Goal: Task Accomplishment & Management: Use online tool/utility

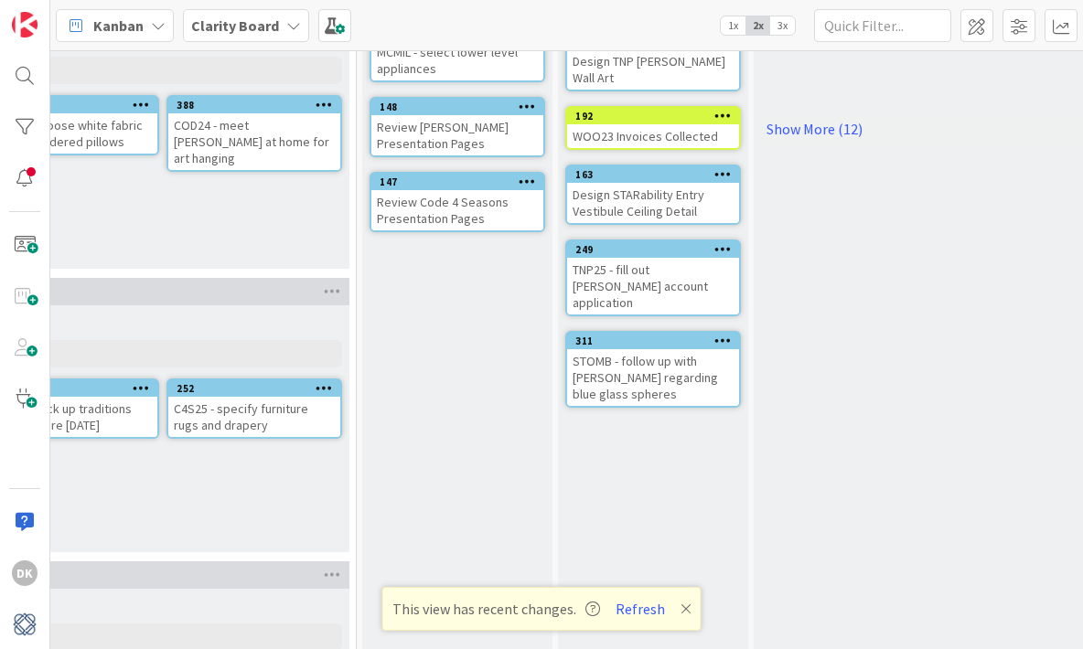
scroll to position [0, 1804]
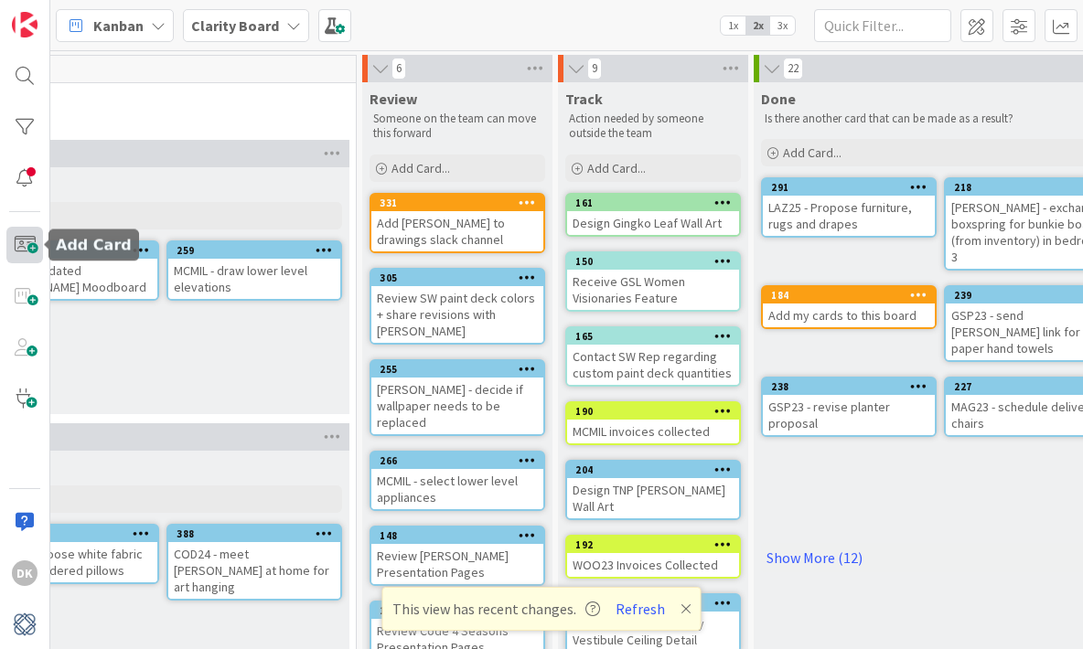
click at [27, 237] on span at bounding box center [24, 245] width 37 height 37
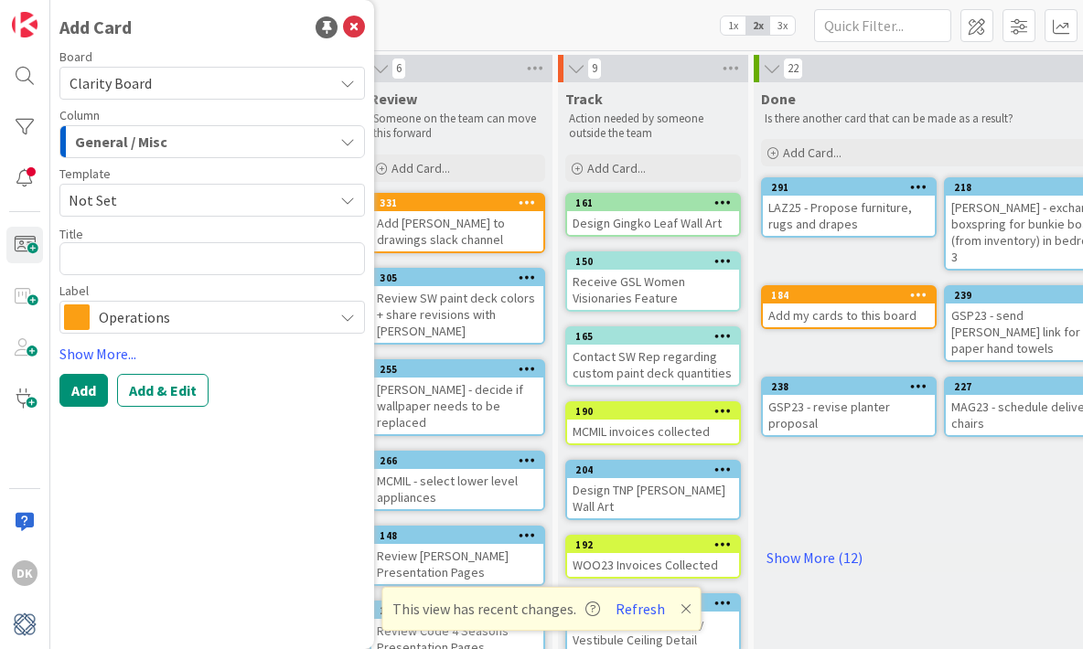
type textarea "x"
type textarea "S"
type textarea "x"
type textarea "ST"
type textarea "x"
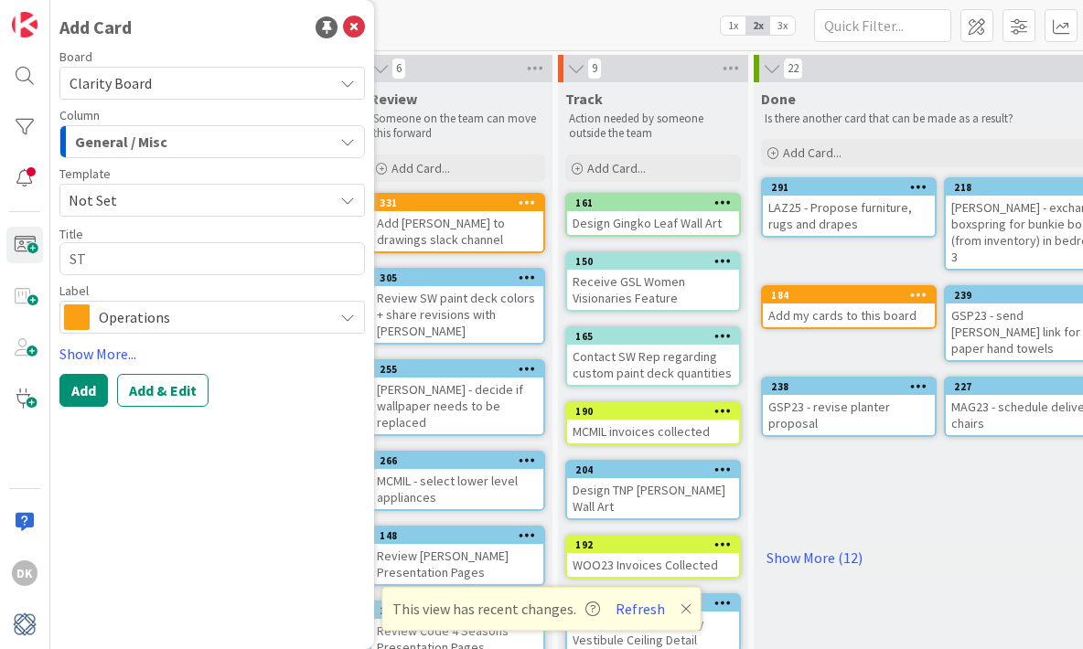
type textarea "STO"
type textarea "x"
type textarea "STOM"
type textarea "x"
type textarea "STOMB"
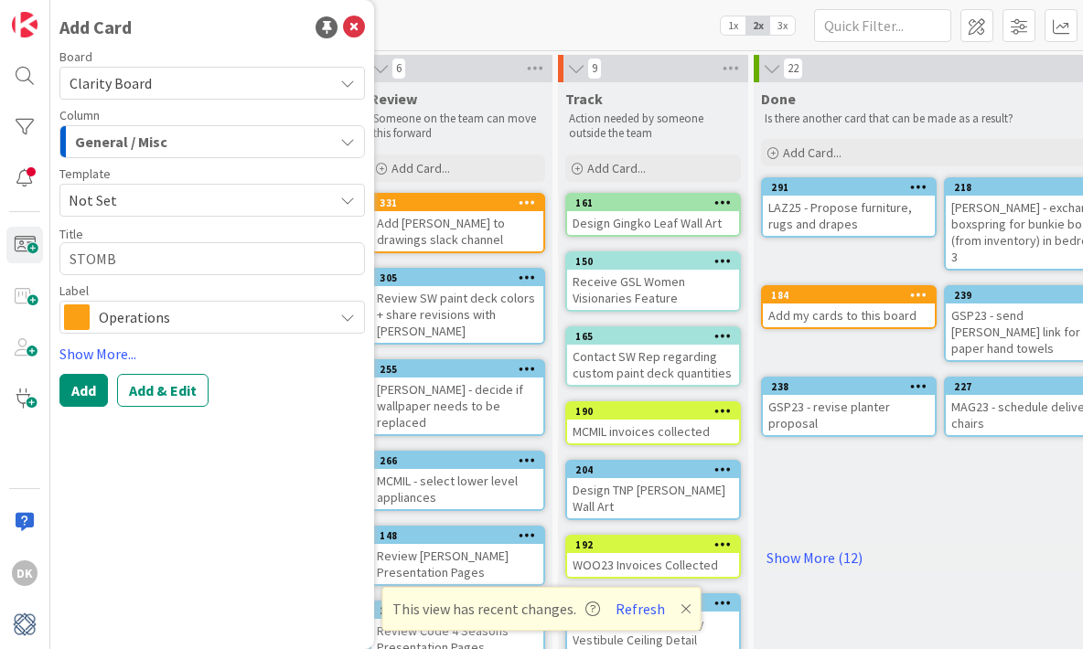
type textarea "x"
type textarea "STOMB"
type textarea "x"
type textarea "STOMB -"
type textarea "x"
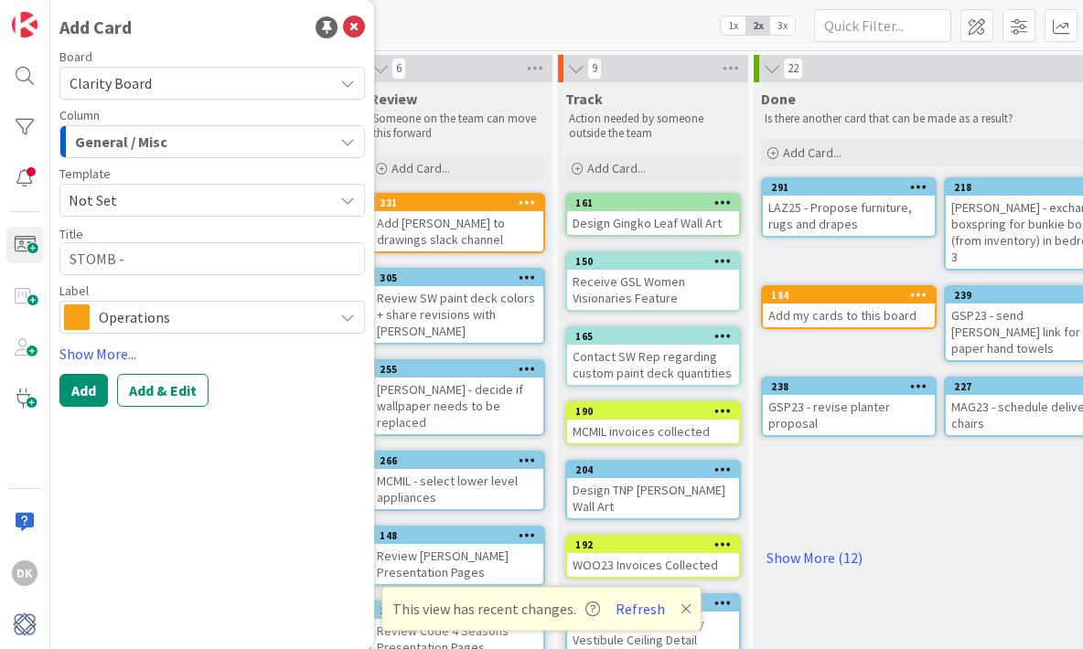
type textarea "STOMB -"
type textarea "x"
type textarea "STOMB - SC"
type textarea "x"
type textarea "STOMB - S"
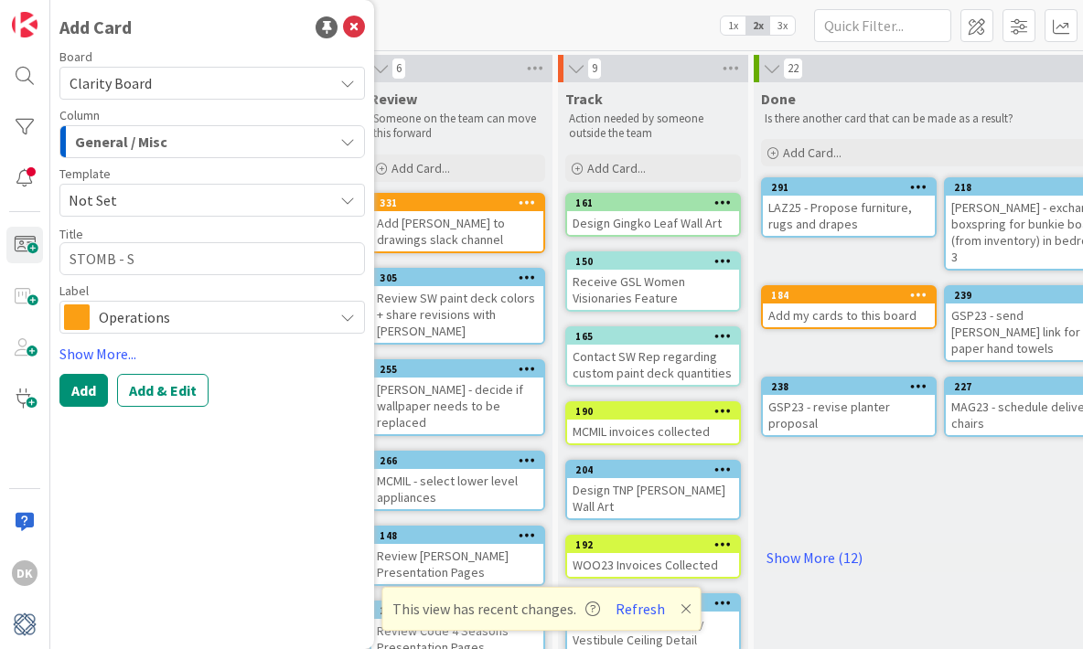
type textarea "x"
type textarea "STOMB - Sch"
type textarea "x"
type textarea "STOMB - Sche"
type textarea "x"
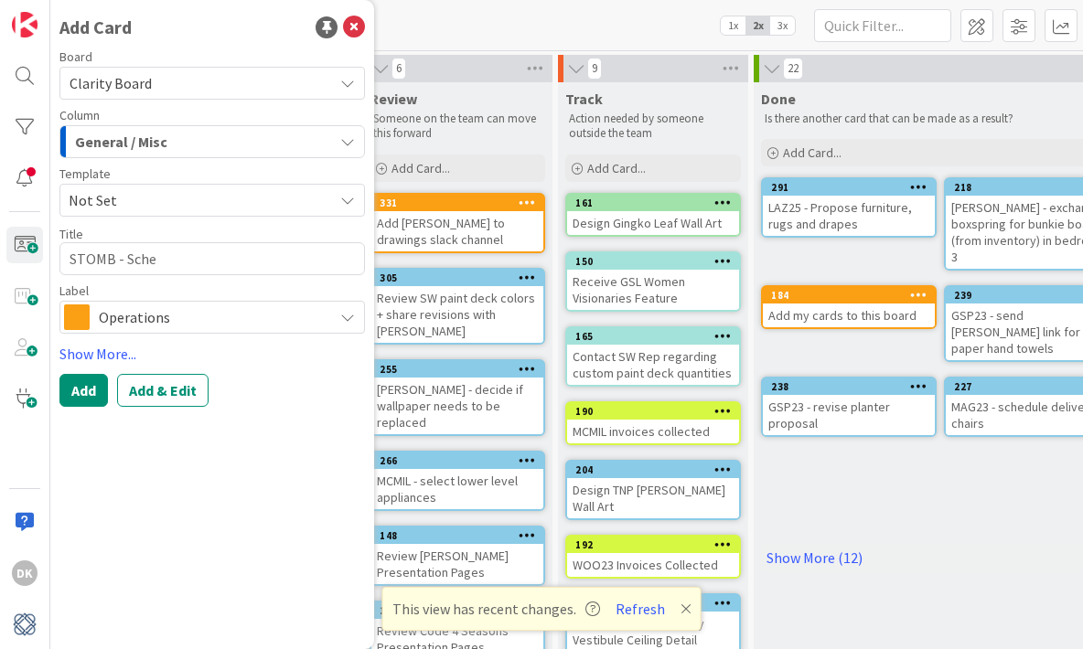
type textarea "STOMB - Sched"
type textarea "x"
type textarea "STOMB - Schedu"
type textarea "x"
type textarea "STOMB - Schedule"
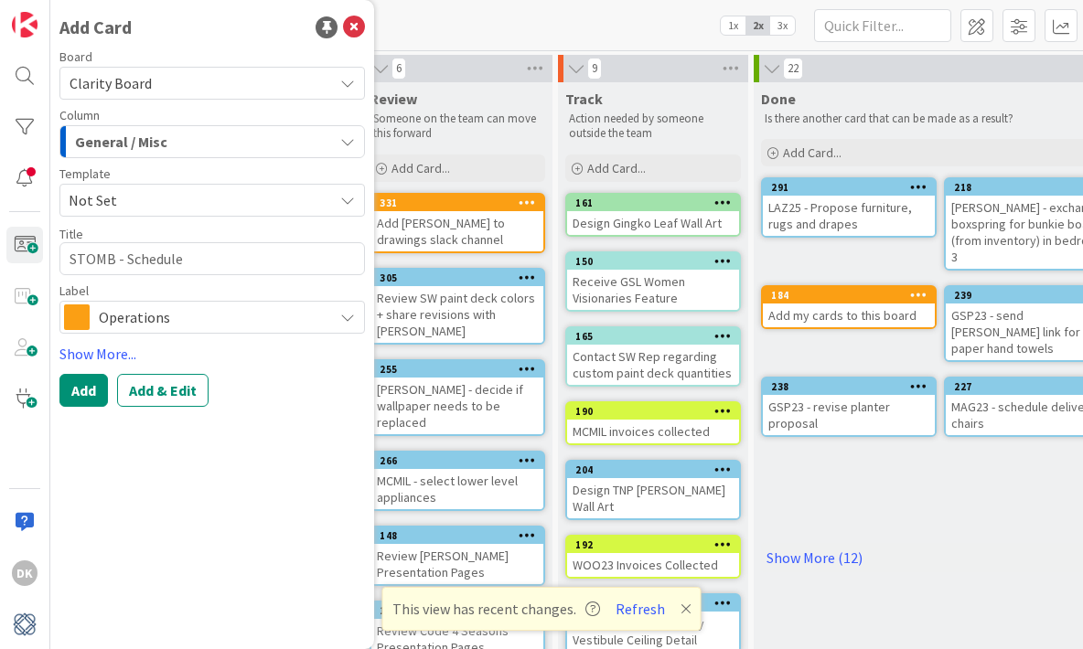
type textarea "x"
type textarea "STOMB - Schedule"
type textarea "x"
type textarea "STOMB - Schedule to"
type textarea "x"
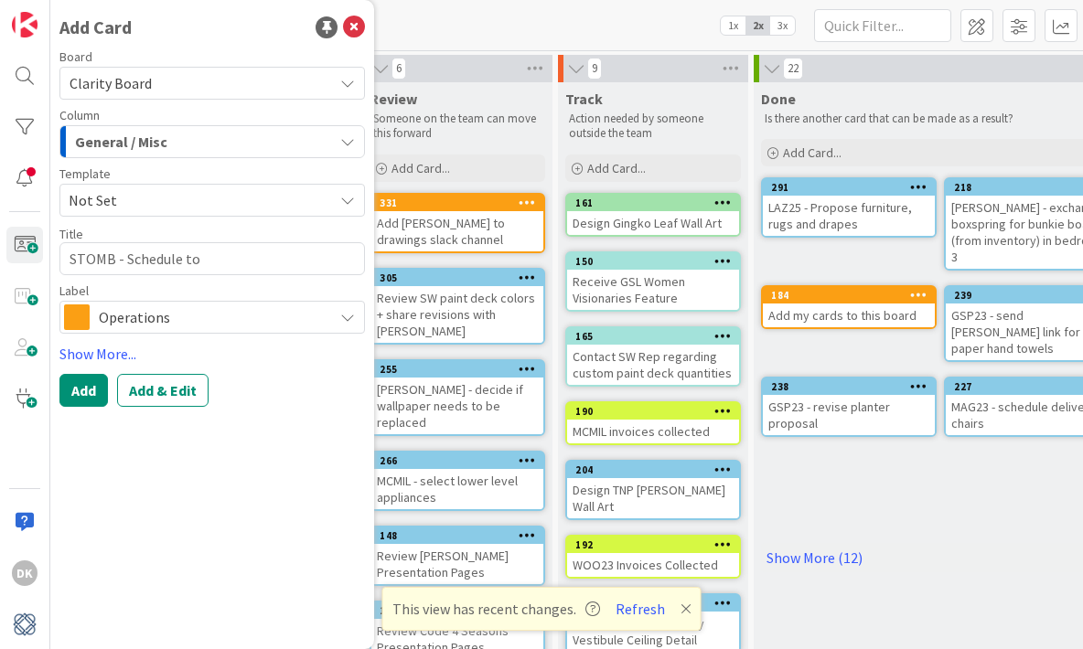
type textarea "STOMB - Schedule to"
type textarea "x"
type textarea "STOMB - Schedule to g"
type textarea "x"
type textarea "STOMB - Schedule to ge"
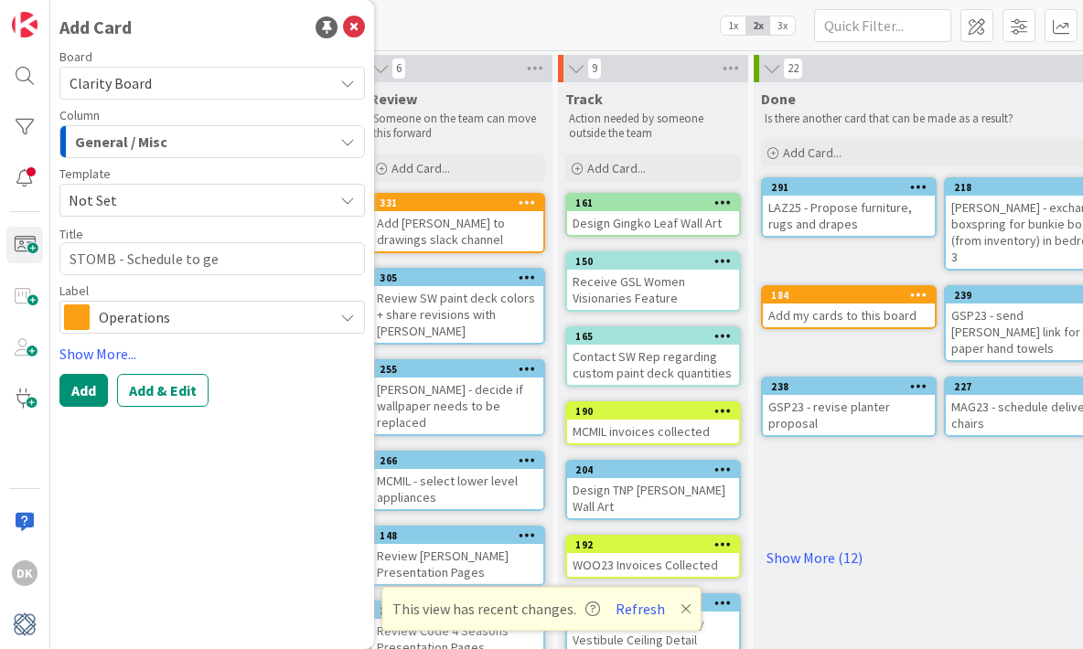
type textarea "x"
type textarea "STOMB - Schedule to get"
type textarea "x"
type textarea "STOMB - Schedule to get"
type textarea "x"
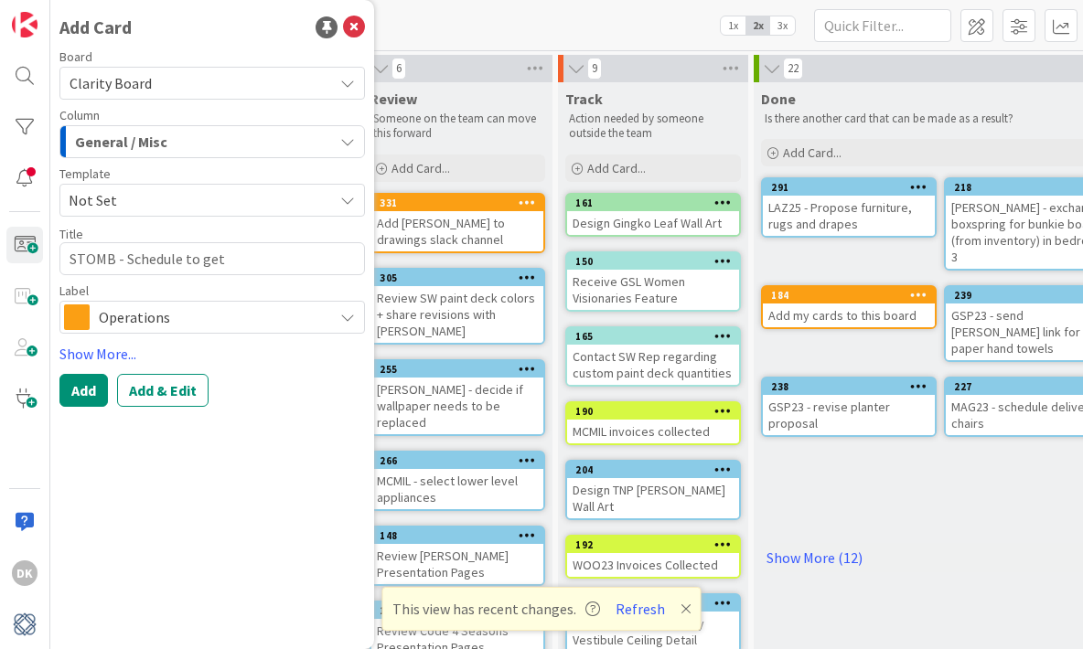
type textarea "STOMB - Schedule to get l"
type textarea "x"
type textarea "STOMB - Schedule to get lig"
type textarea "x"
type textarea "STOMB - Schedule to get ligh"
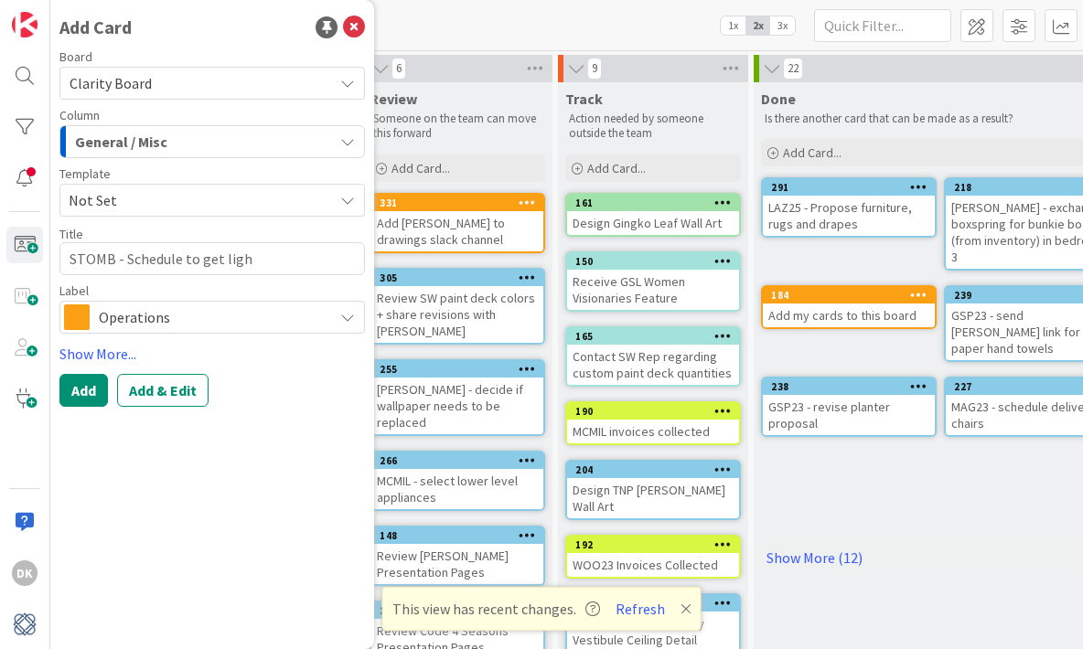
type textarea "x"
type textarea "STOMB - Schedule to get light"
type textarea "x"
type textarea "STOMB - Schedule to get light"
type textarea "x"
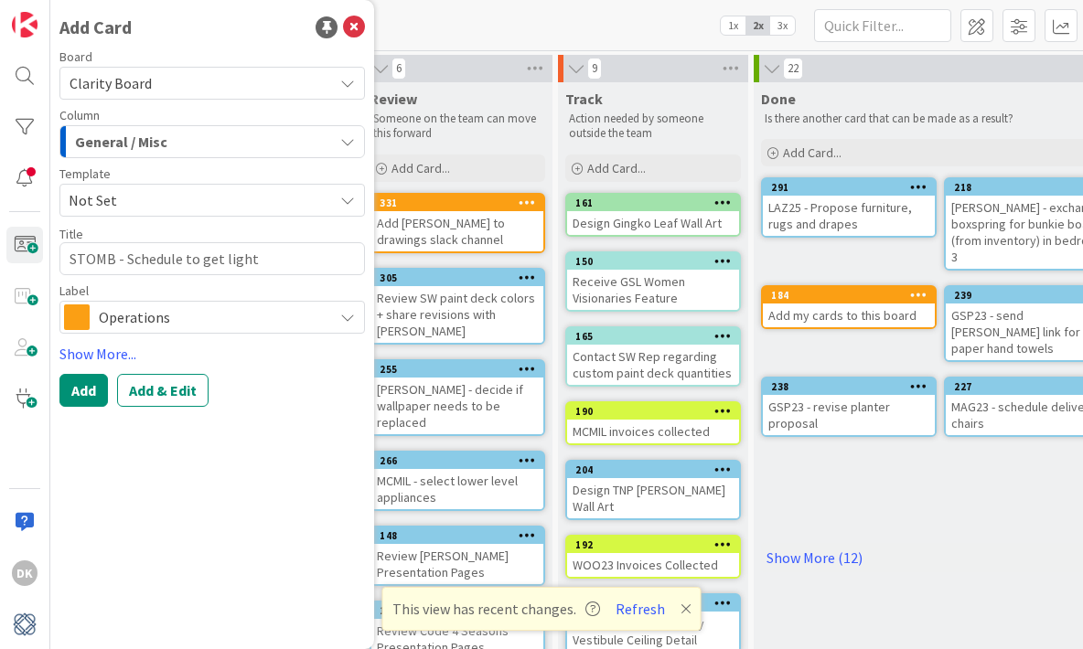
type textarea "STOMB - Schedule to get light b"
type textarea "x"
type textarea "STOMB - Schedule to get light bo"
type textarea "x"
type textarea "STOMB - Schedule to get light box"
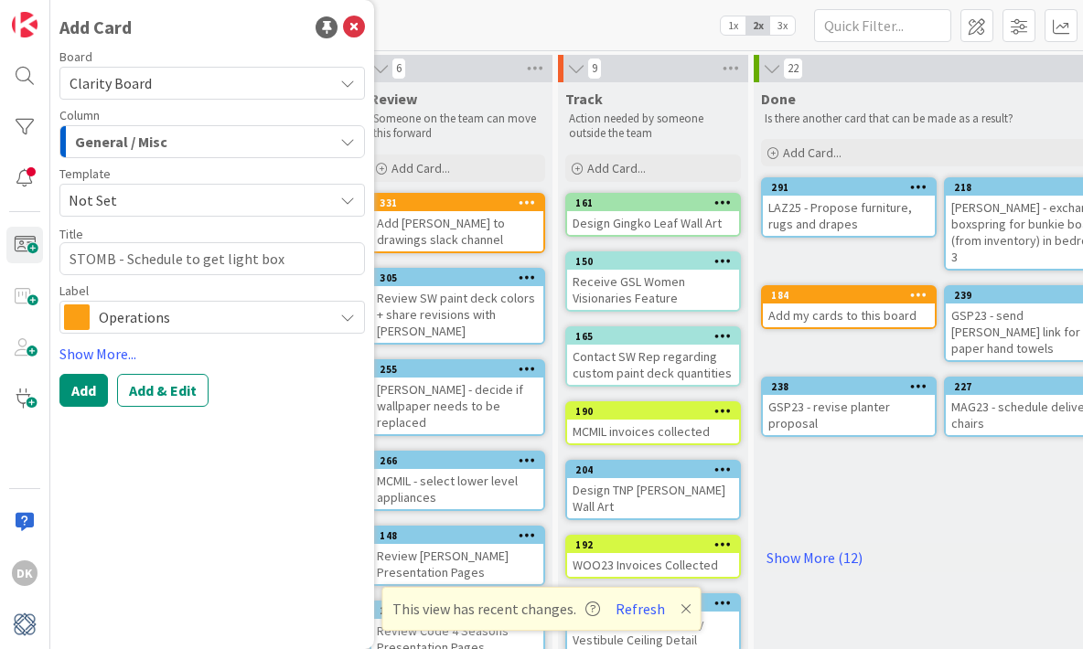
type textarea "x"
type textarea "STOMB - Schedule to get light box p"
type textarea "x"
type textarea "STOMB - Schedule to get light box pr"
type textarea "x"
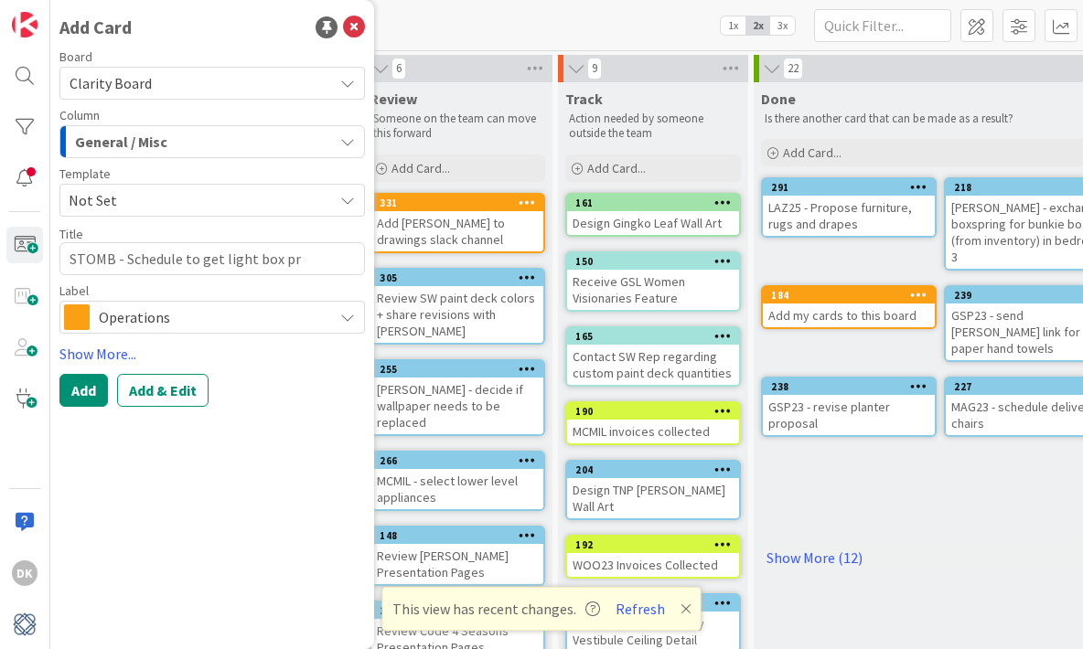
type textarea "STOMB - Schedule to get light box pro"
type textarea "x"
type textarea "STOMB - Schedule to get light box prog"
type textarea "x"
type textarea "STOMB - Schedule to get light box progr"
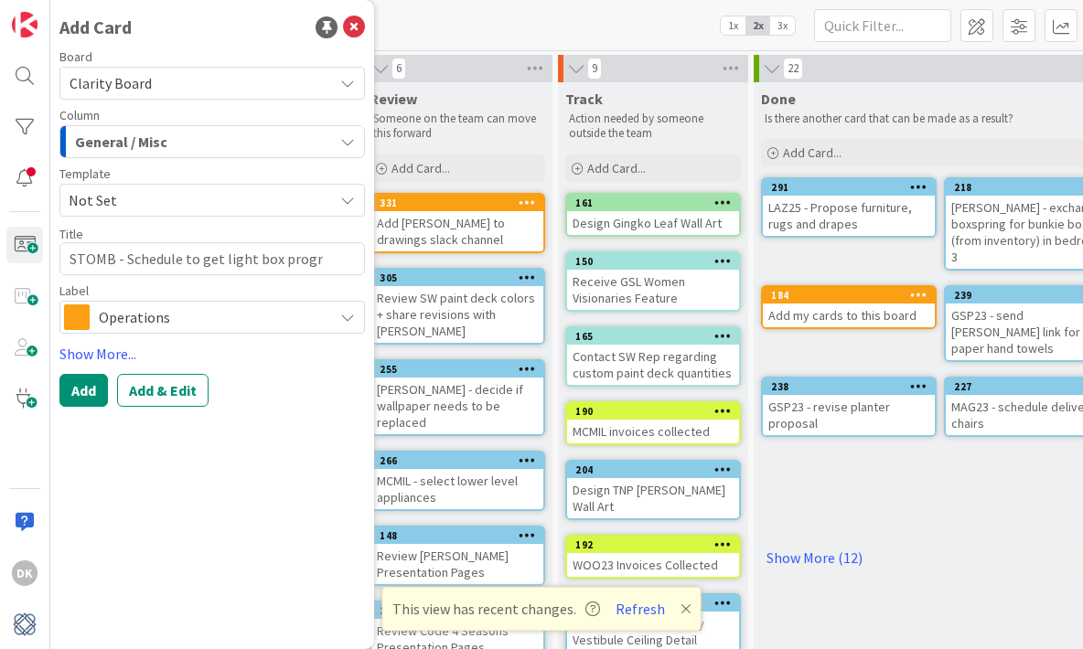
type textarea "x"
type textarea "STOMB - Schedule to get light box progra"
type textarea "x"
type textarea "STOMB - Schedule to get light box program"
type textarea "x"
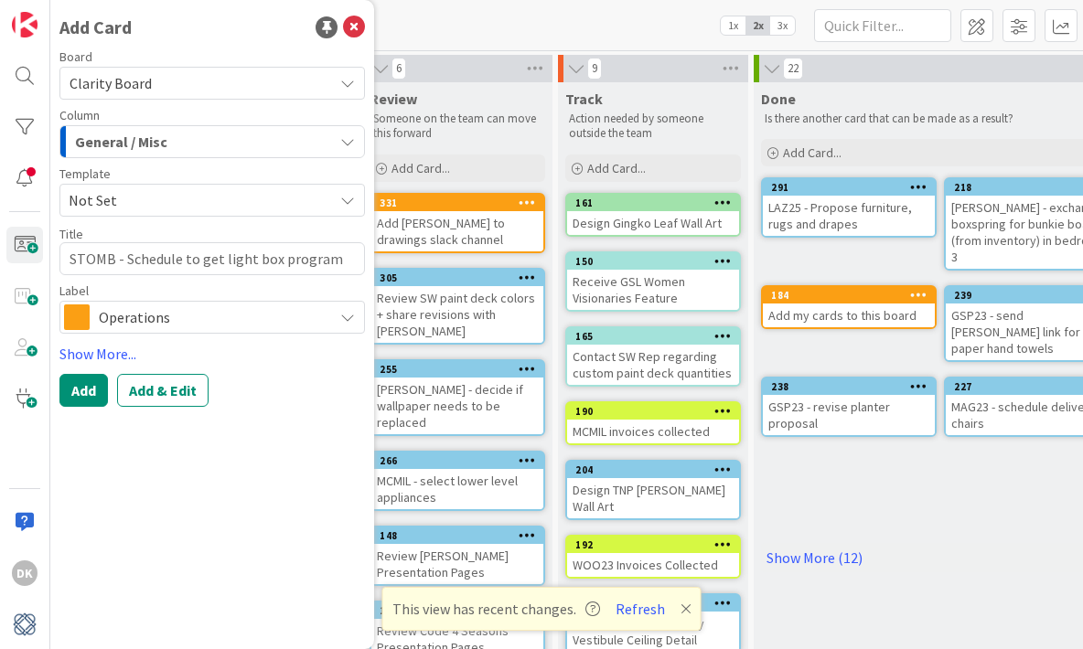
type textarea "STOMB - Schedule to get light box programm"
type textarea "x"
type textarea "STOMB - Schedule to get light box programme"
type textarea "x"
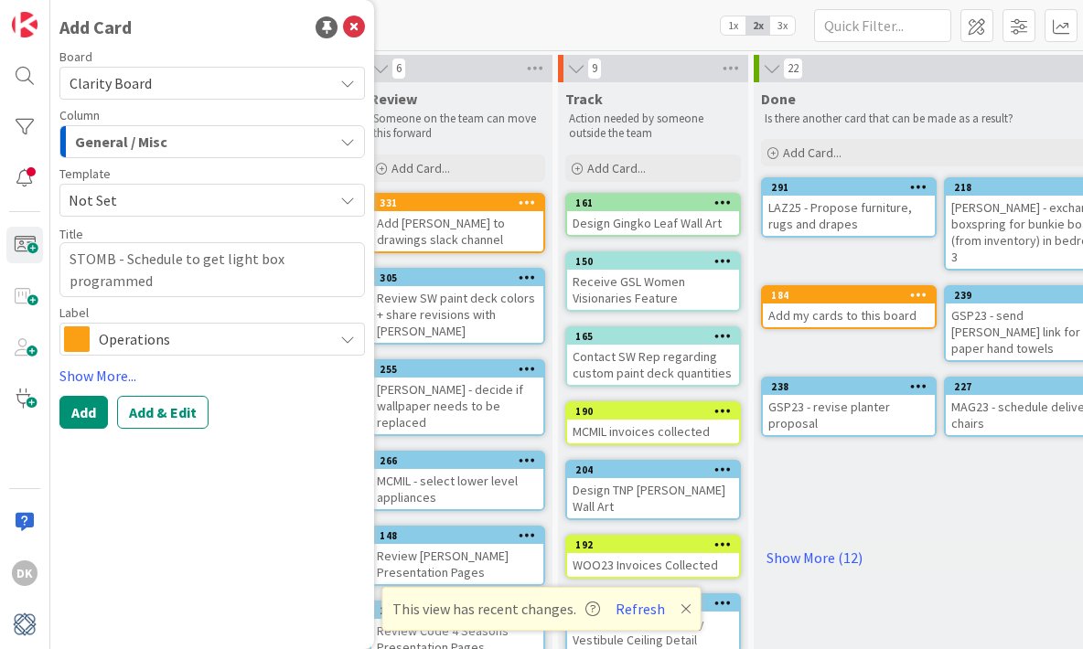
type textarea "STOMB - Schedule to get light box programmed"
click at [195, 200] on span "Not Set" at bounding box center [194, 200] width 251 height 24
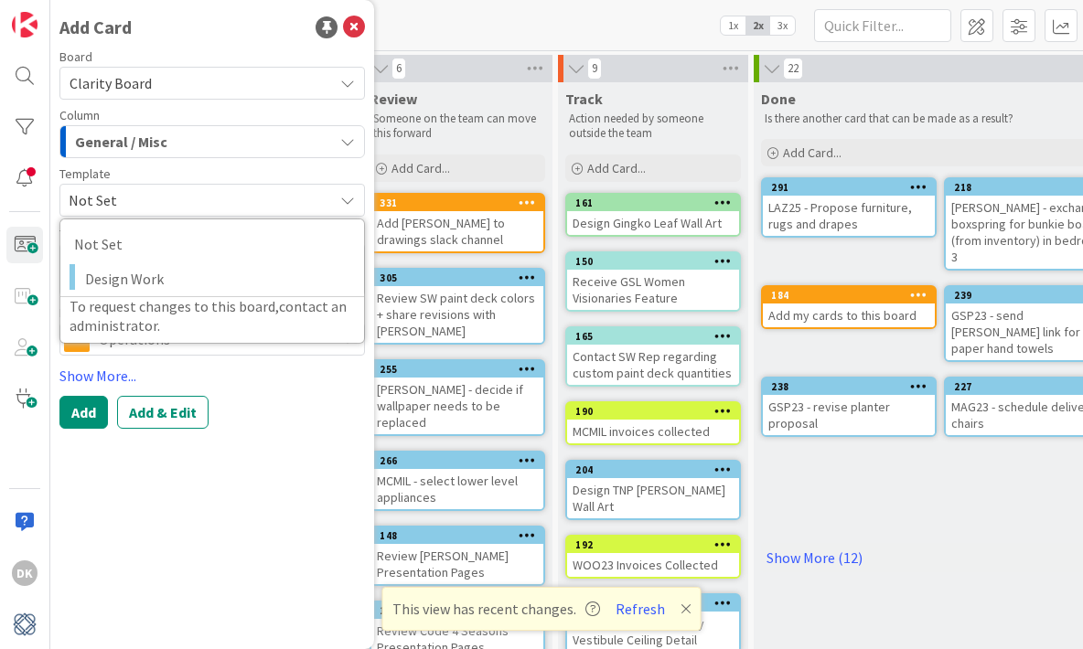
click at [195, 146] on div "General / Misc" at bounding box center [201, 141] width 263 height 29
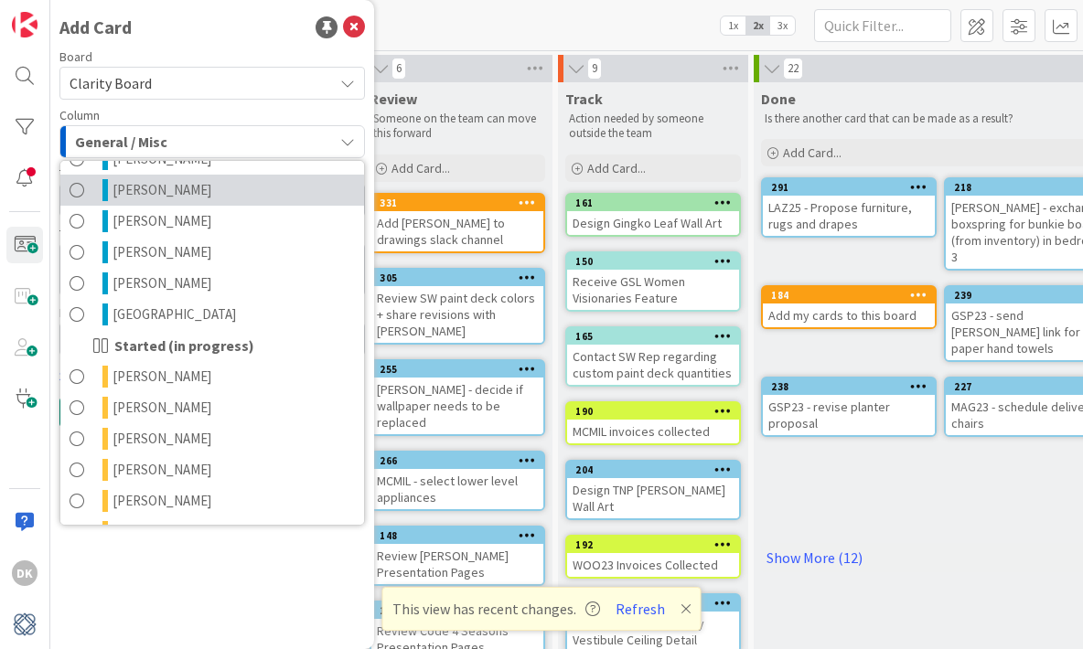
scroll to position [957, 0]
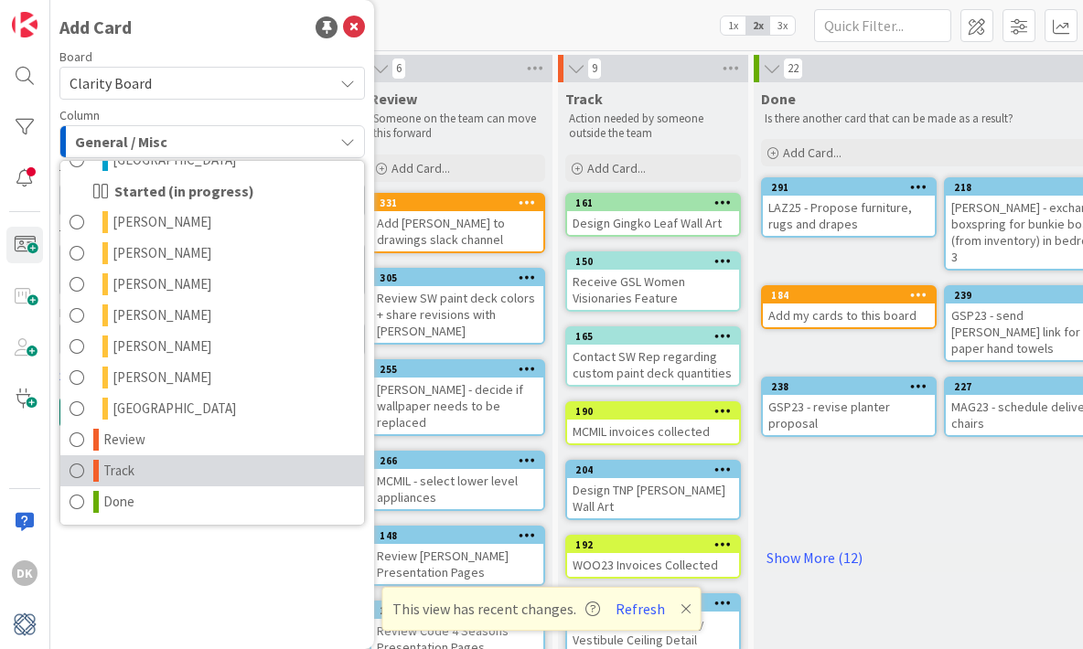
click at [214, 472] on link "Track" at bounding box center [212, 471] width 304 height 31
type textarea "x"
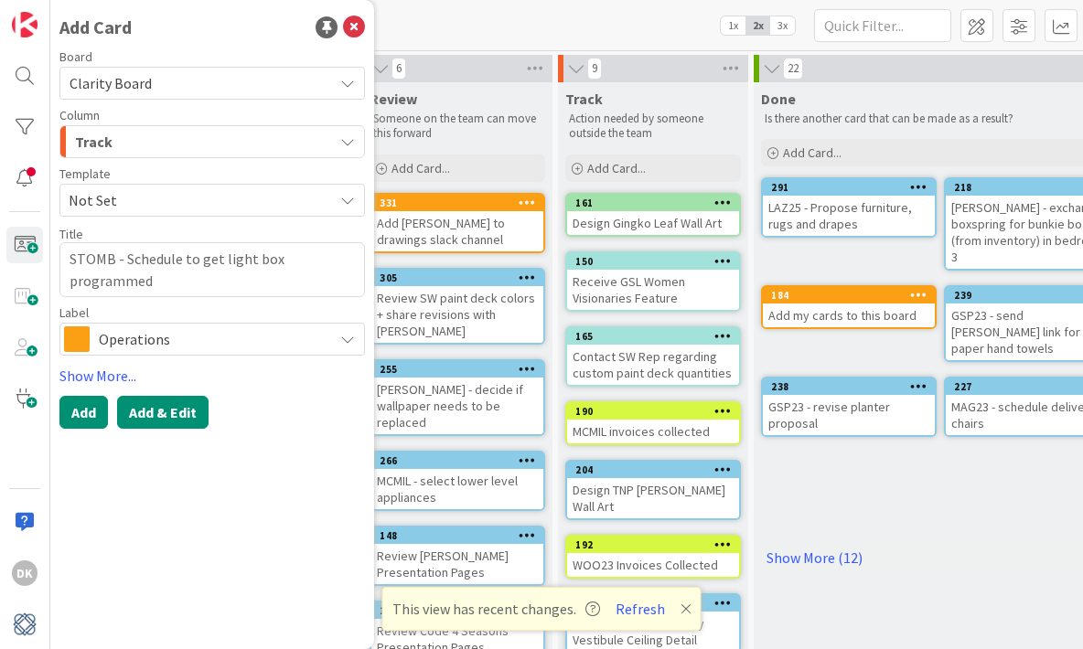
click at [155, 416] on button "Add & Edit" at bounding box center [162, 412] width 91 height 33
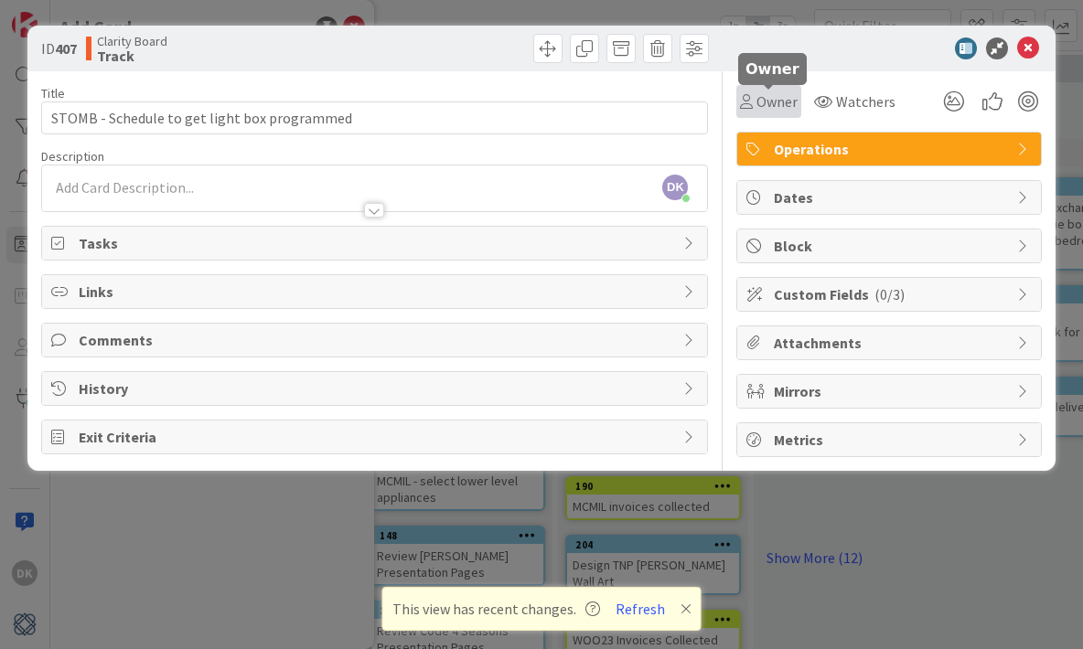
click at [788, 96] on span "Owner" at bounding box center [776, 102] width 41 height 22
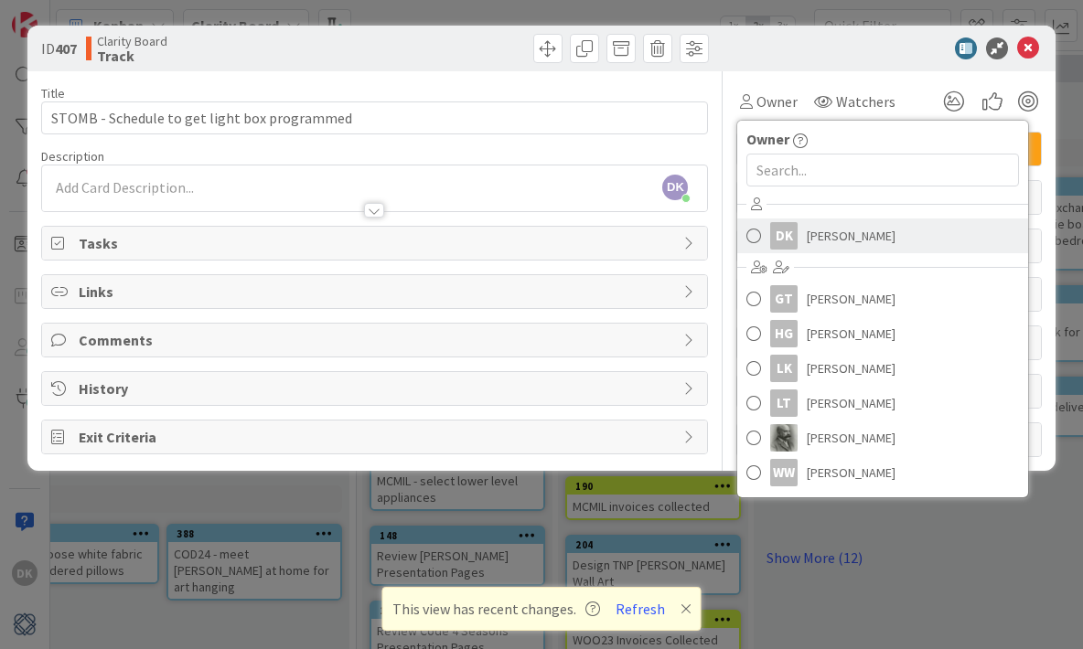
click at [823, 236] on span "[PERSON_NAME]" at bounding box center [851, 235] width 89 height 27
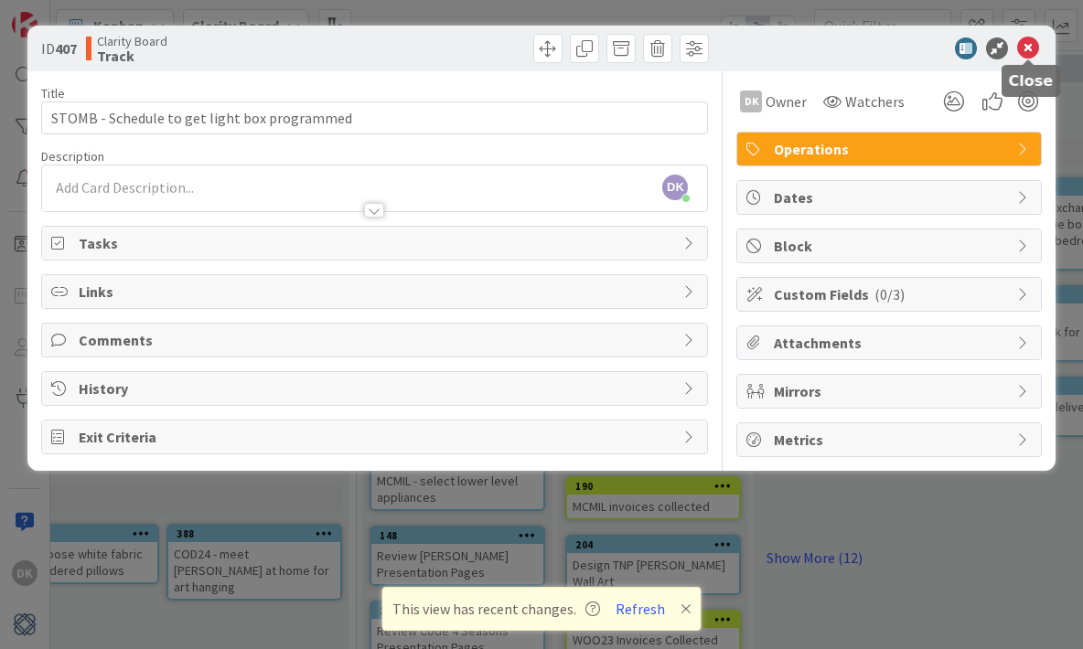
click at [1030, 41] on icon at bounding box center [1028, 49] width 22 height 22
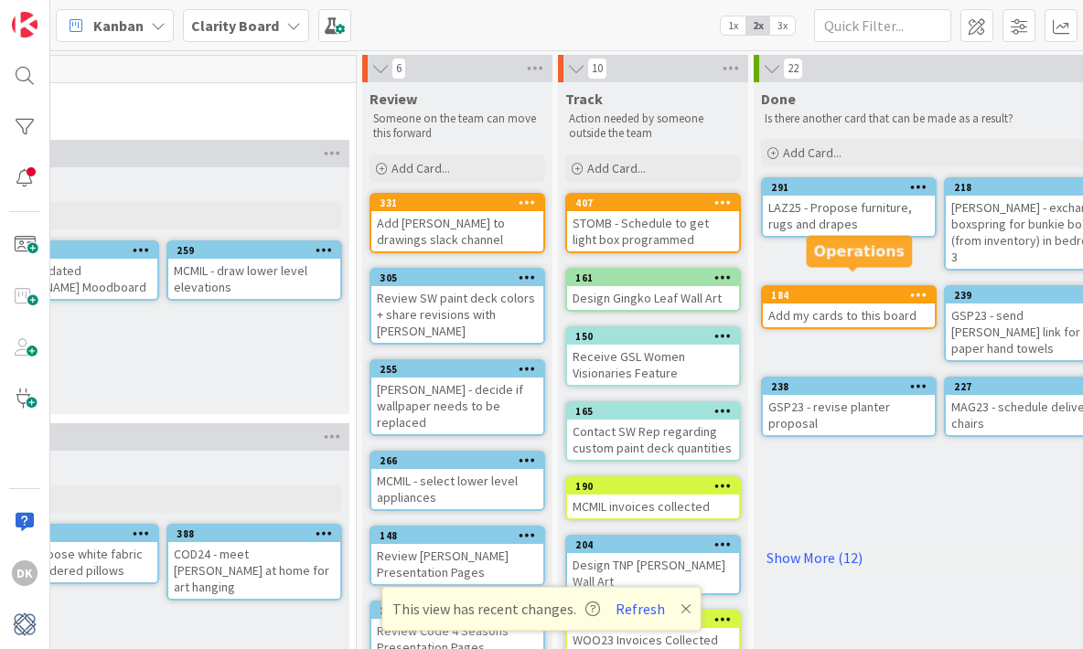
click at [857, 289] on div "184" at bounding box center [853, 295] width 164 height 13
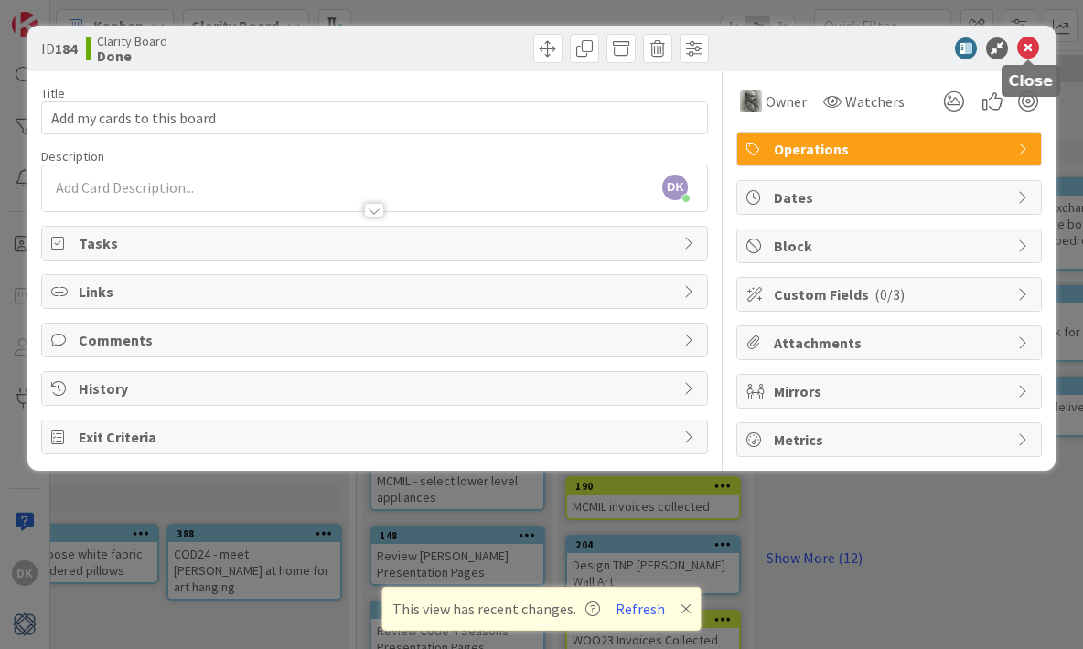
click at [1023, 47] on icon at bounding box center [1028, 49] width 22 height 22
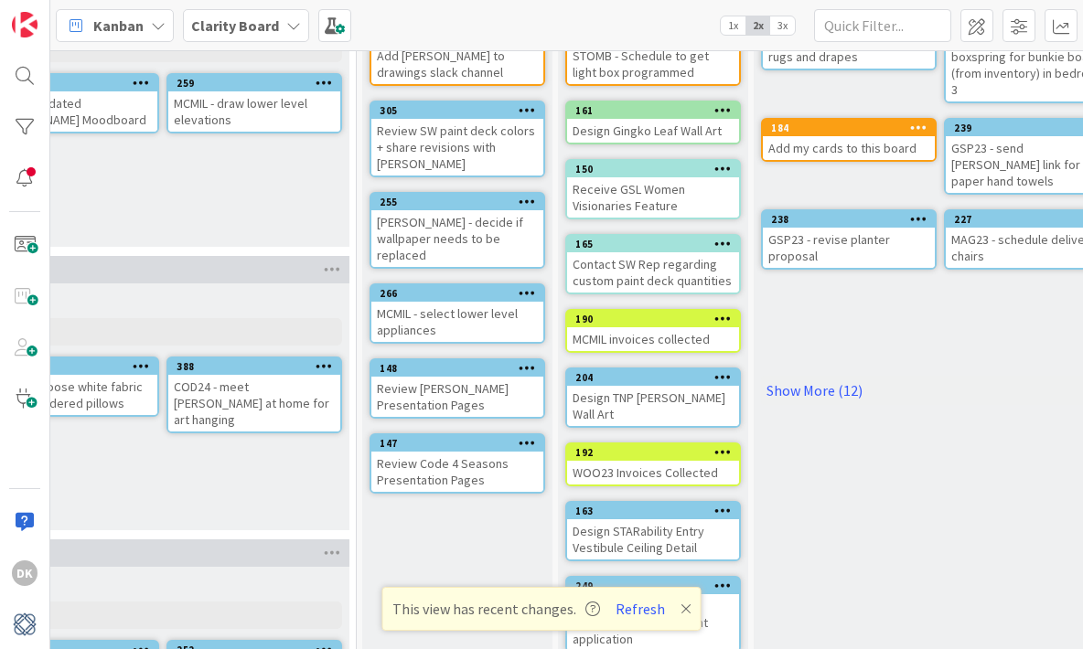
scroll to position [171, 1804]
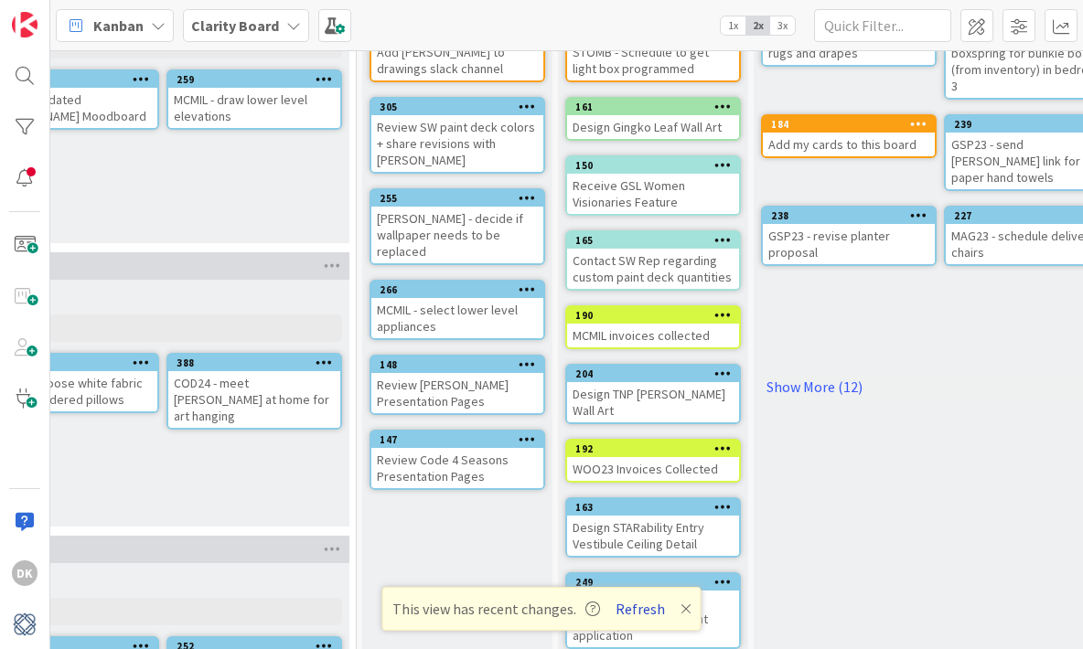
click at [655, 607] on button "Refresh" at bounding box center [640, 609] width 62 height 24
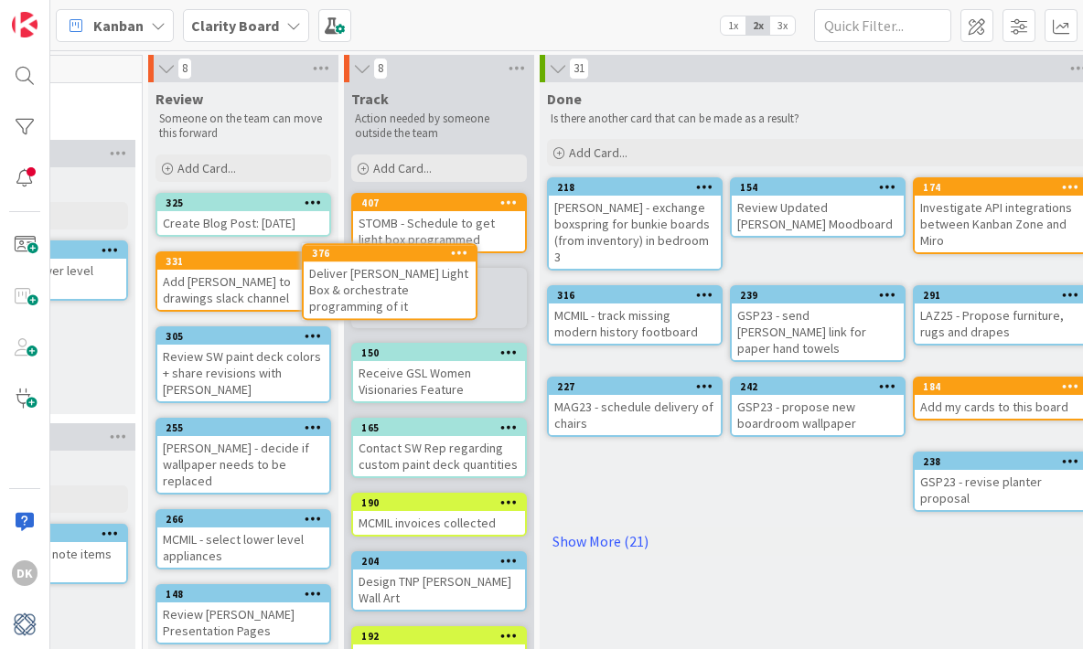
scroll to position [0, 2010]
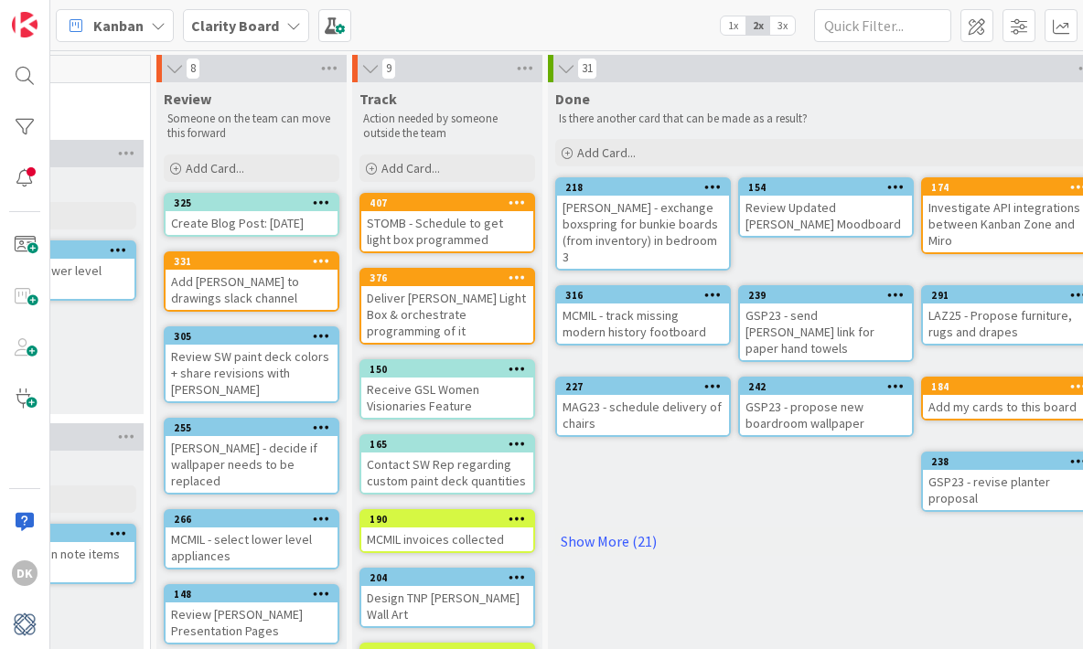
click at [522, 198] on icon at bounding box center [517, 202] width 17 height 13
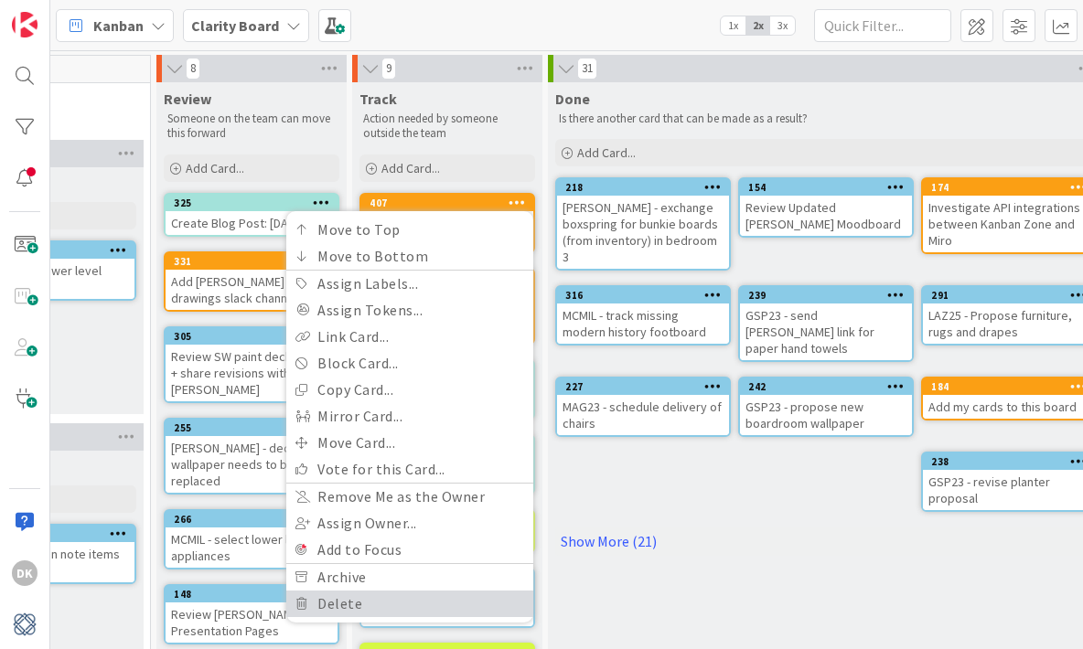
click at [439, 599] on link "Delete" at bounding box center [409, 604] width 247 height 27
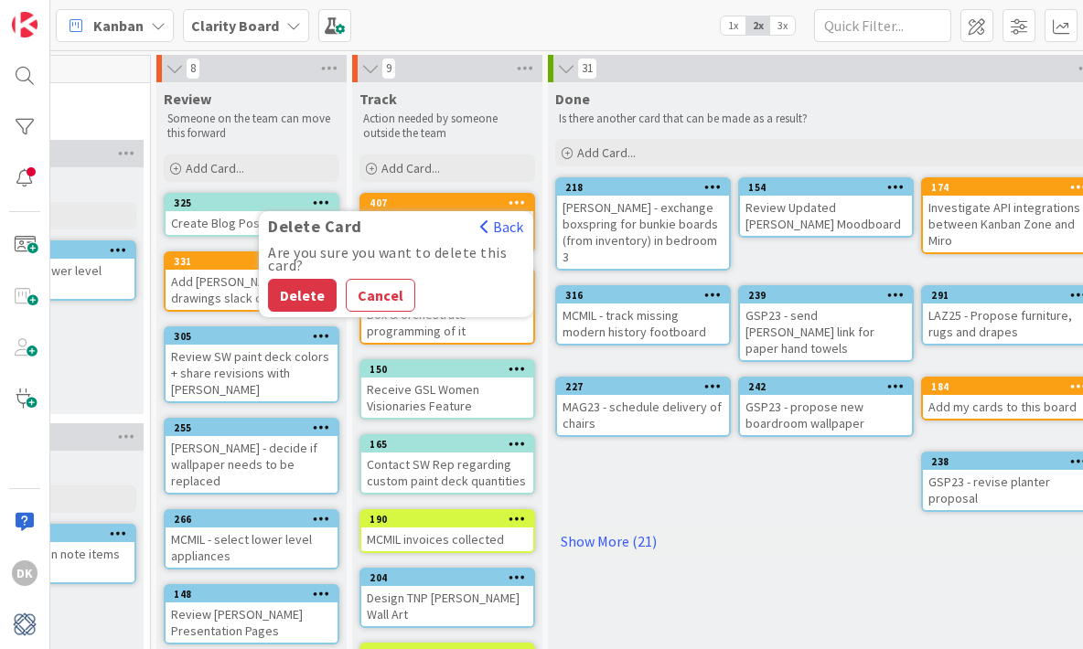
click at [310, 313] on div "Delete Card Back Are you sure you want to delete this card? Delete Cancel" at bounding box center [396, 264] width 274 height 106
click at [312, 290] on button "Delete" at bounding box center [302, 295] width 69 height 33
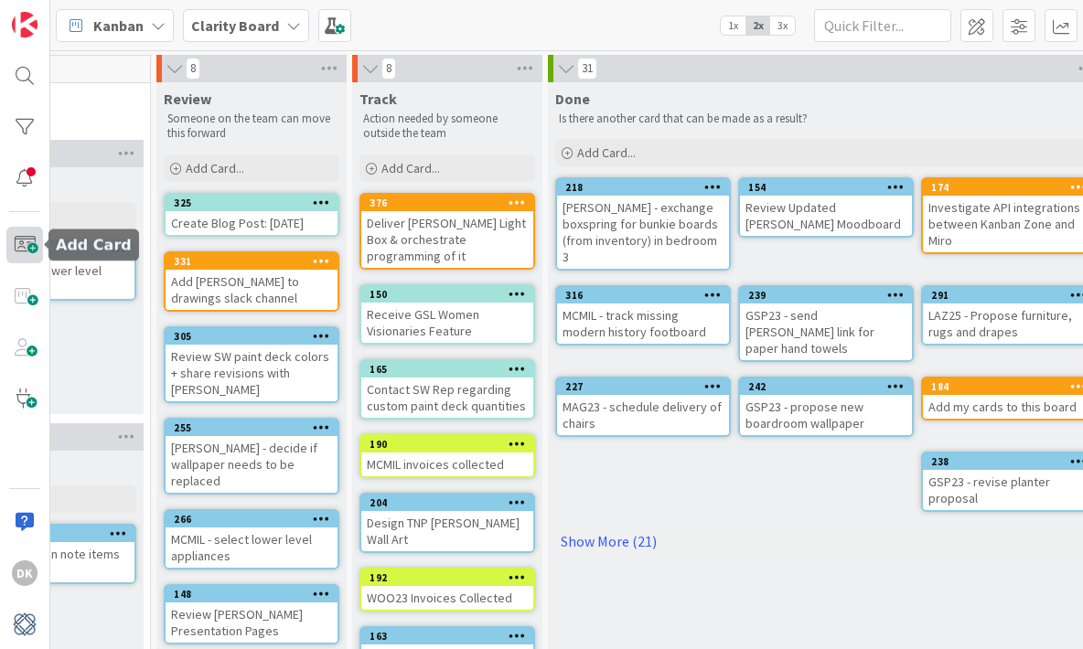
click at [24, 247] on span at bounding box center [24, 245] width 37 height 37
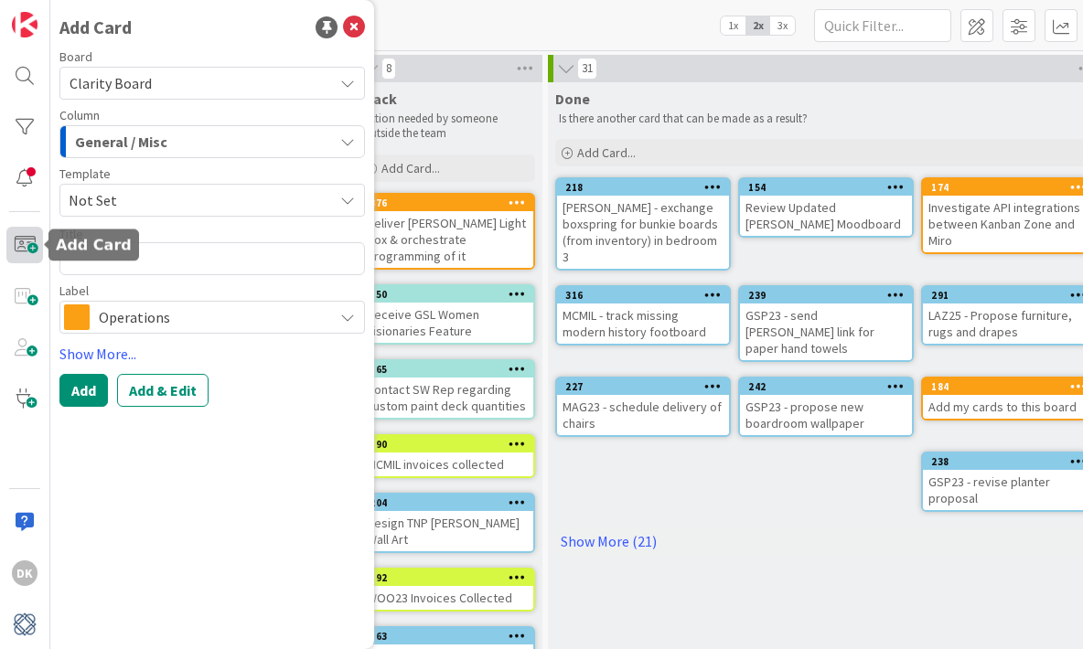
type textarea "x"
type textarea "m"
type textarea "x"
type textarea "mo"
type textarea "x"
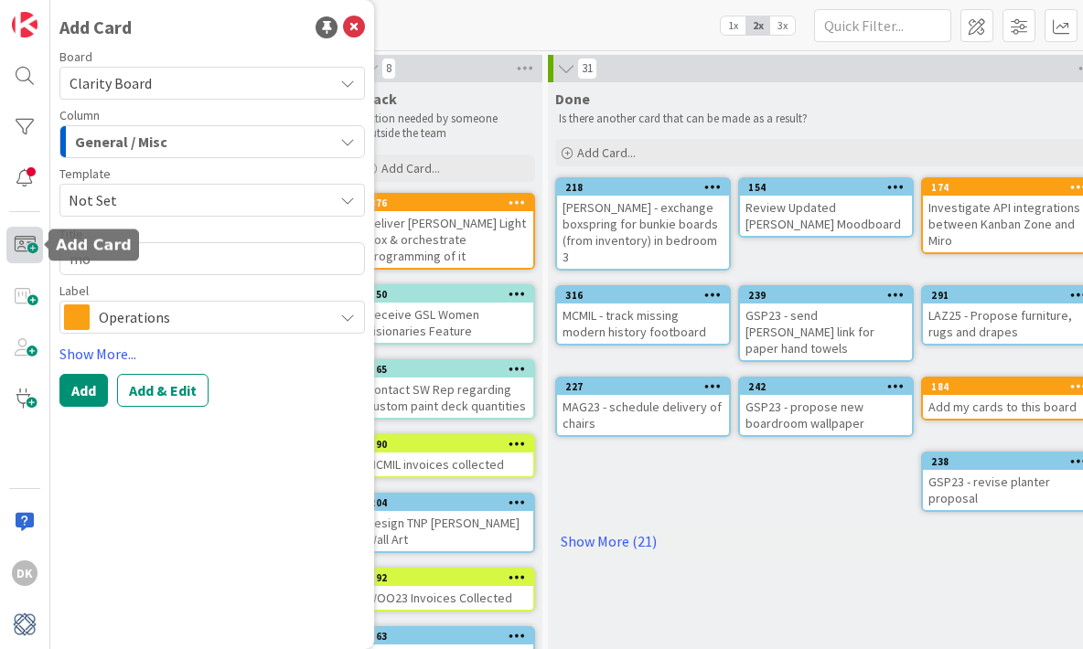
type textarea "mov"
type textarea "x"
type textarea "move"
type textarea "x"
type textarea "move"
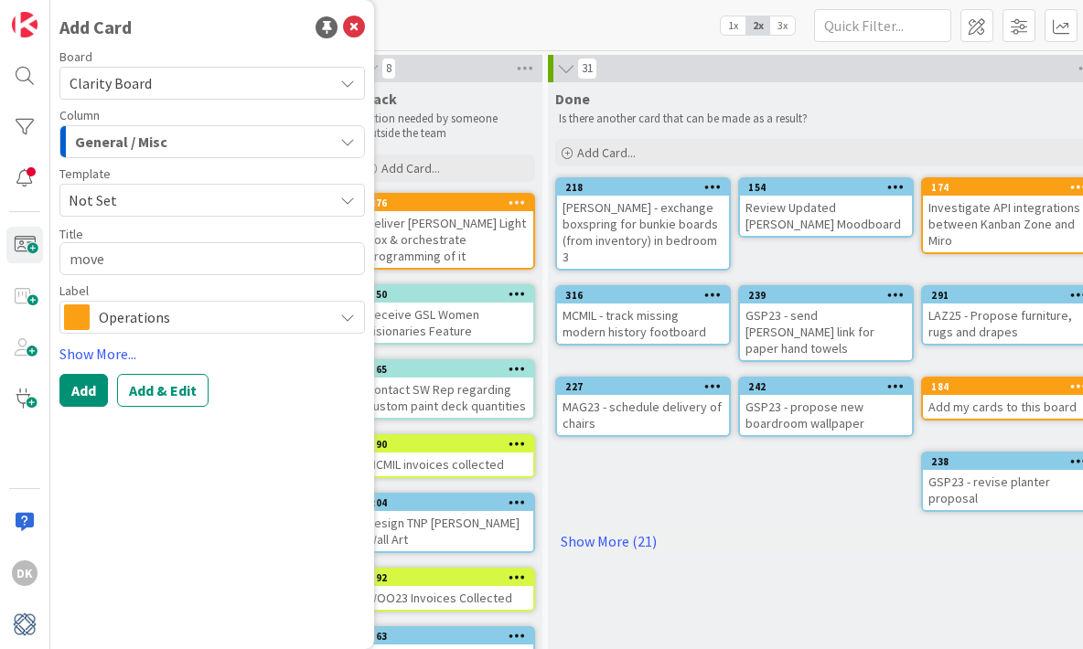
type textarea "x"
type textarea "mov"
type textarea "x"
type textarea "mo"
type textarea "x"
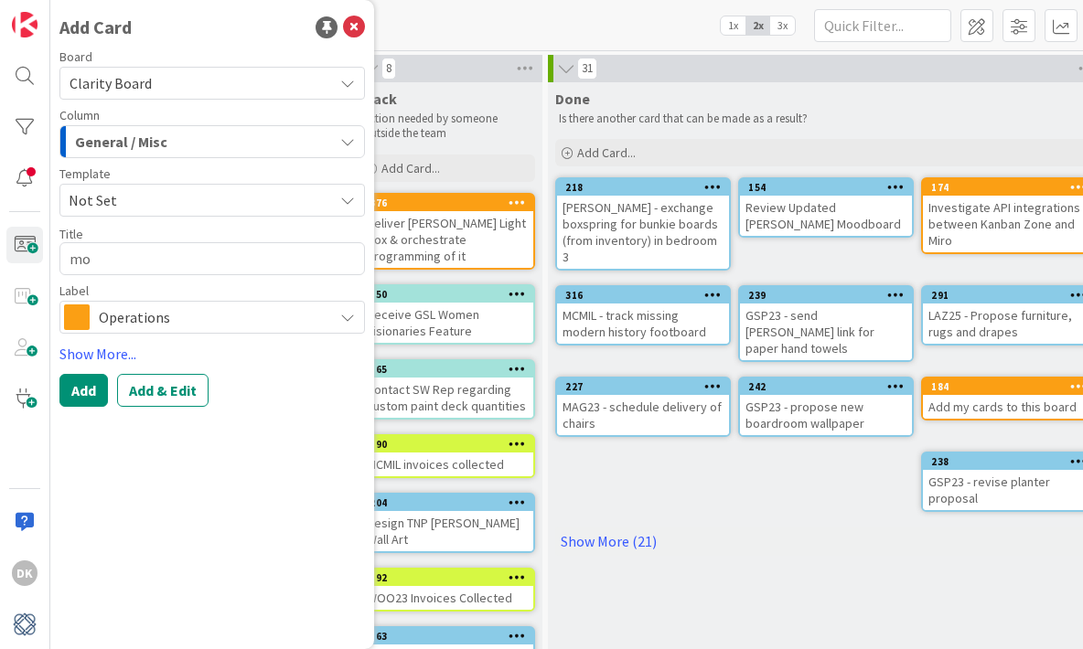
type textarea "m"
type textarea "x"
type textarea "M"
type textarea "x"
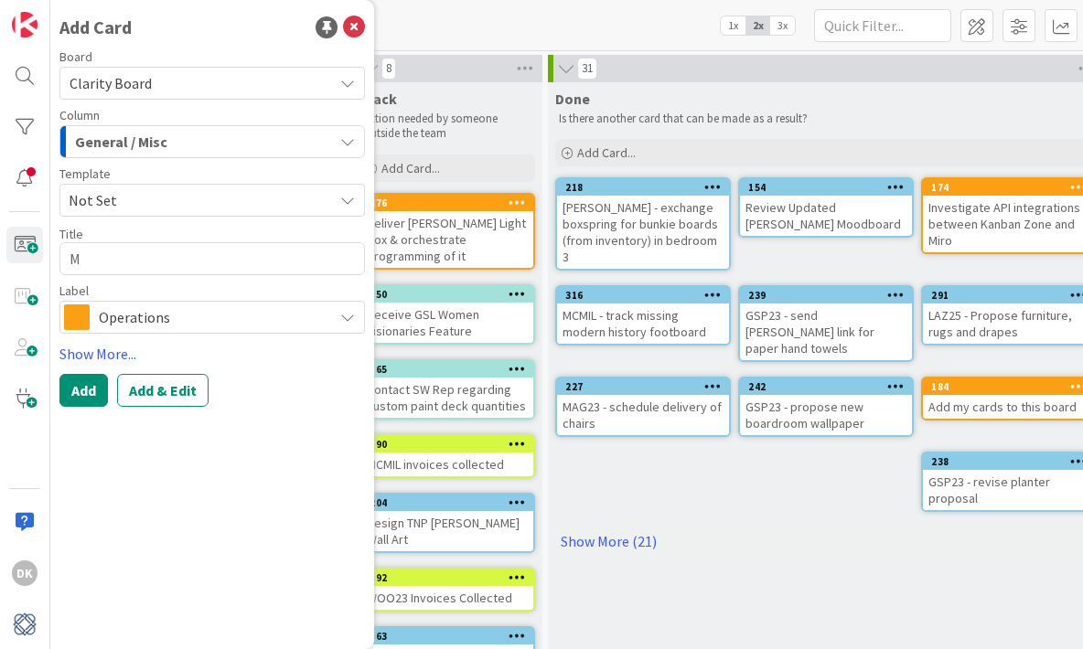
type textarea "Mo"
type textarea "x"
type textarea "Mov"
type textarea "x"
type textarea "Move"
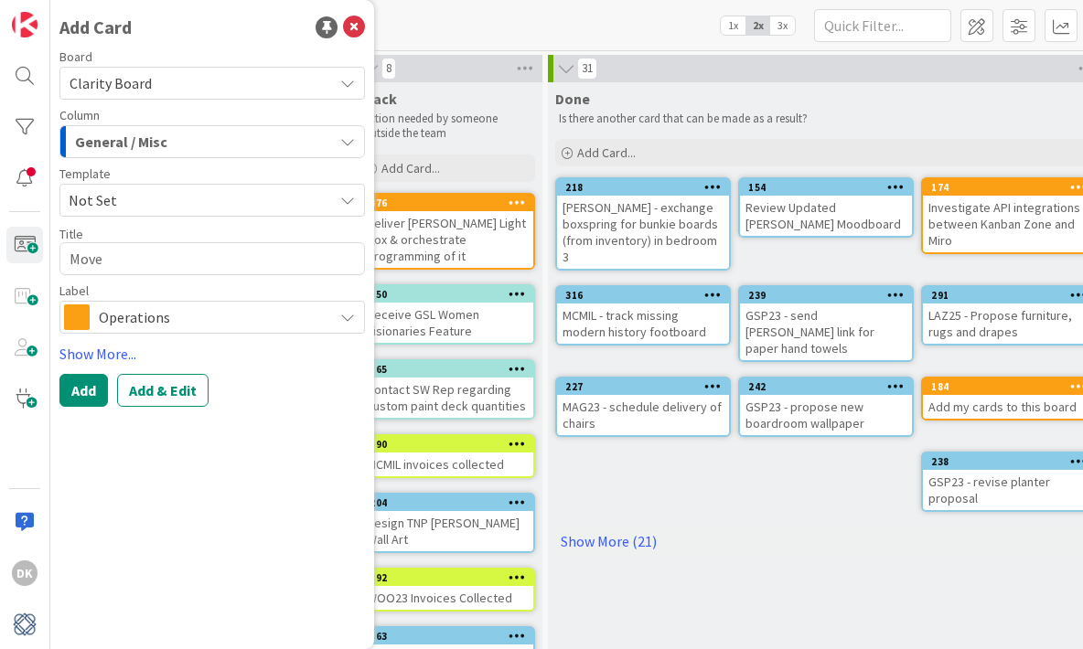
type textarea "x"
type textarea "Move"
type textarea "x"
type textarea "Move f"
type textarea "x"
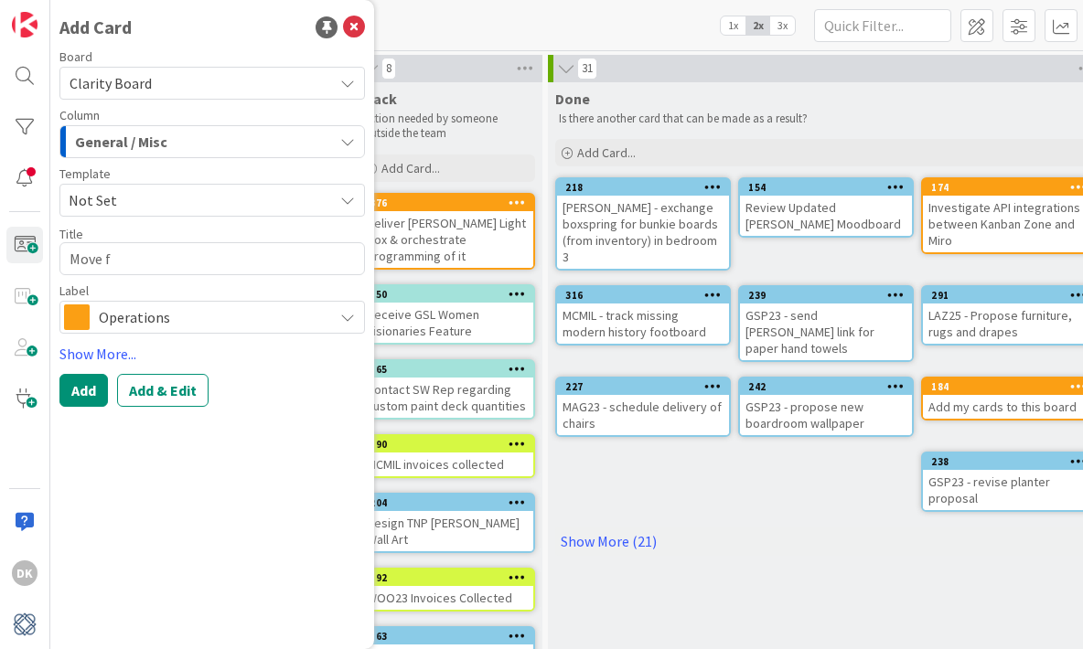
type textarea "Move fr"
type textarea "x"
type textarea "Move fro"
type textarea "x"
type textarea "Move fron"
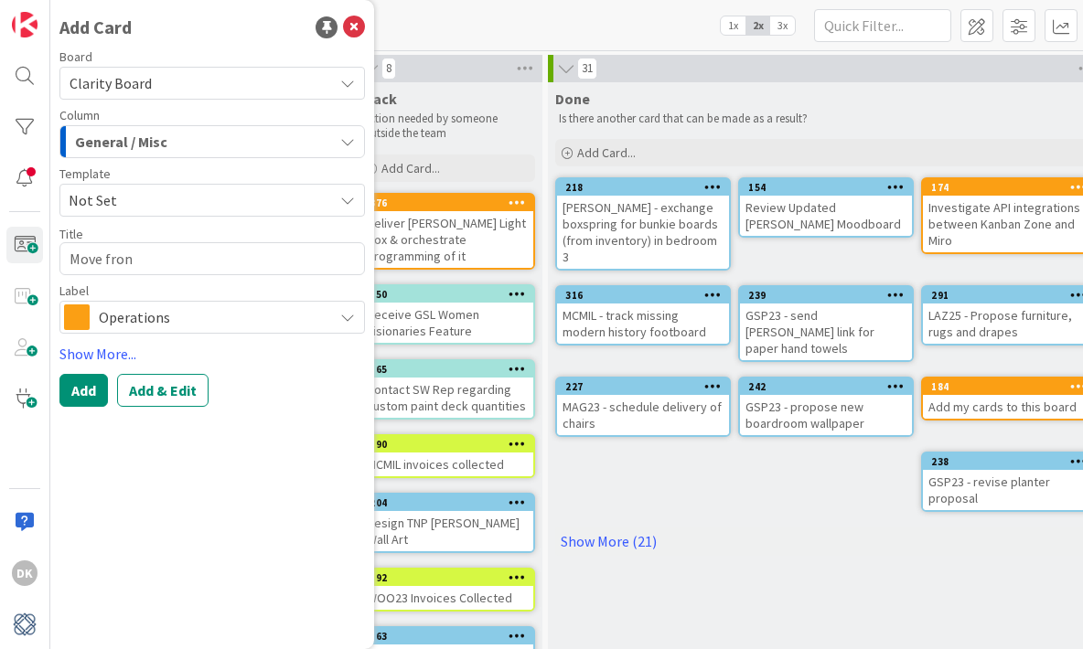
type textarea "x"
type textarea "Move front"
type textarea "x"
type textarea "Move front"
type textarea "x"
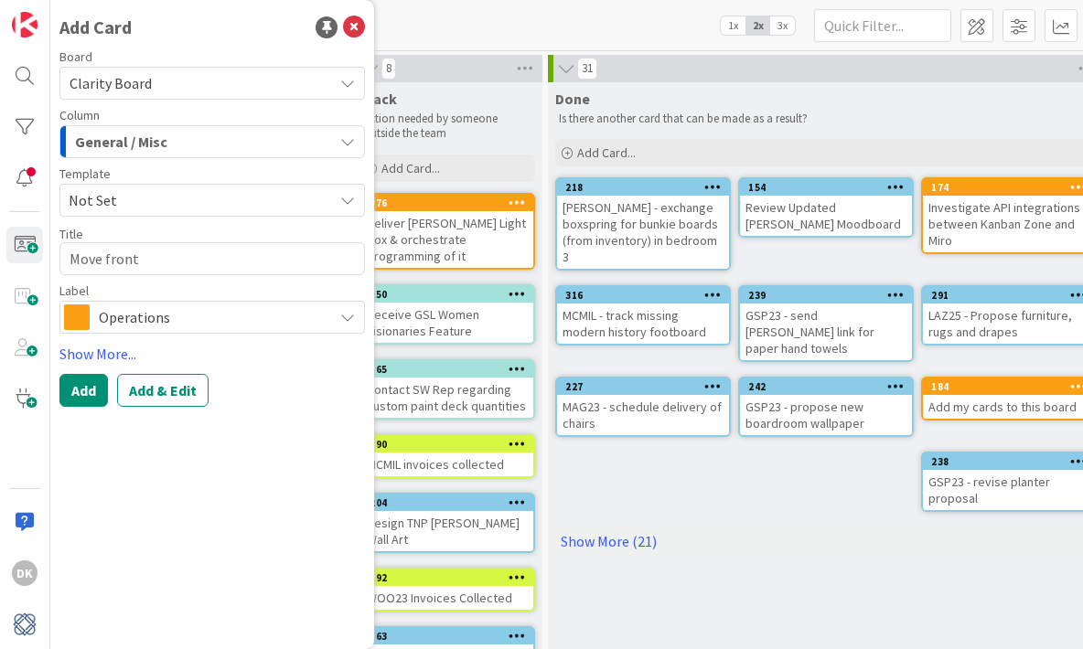
type textarea "Move front P"
type textarea "x"
type textarea "Move front"
type textarea "x"
type textarea "Move front p"
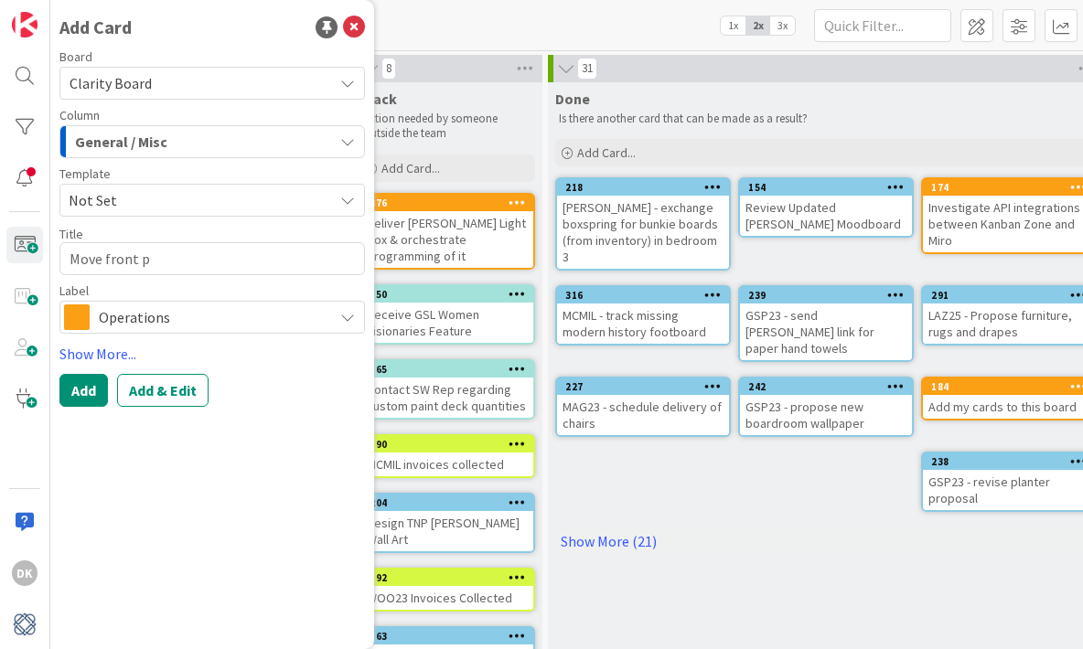
type textarea "x"
type textarea "Move front po"
type textarea "x"
type textarea "Move front pots"
type textarea "x"
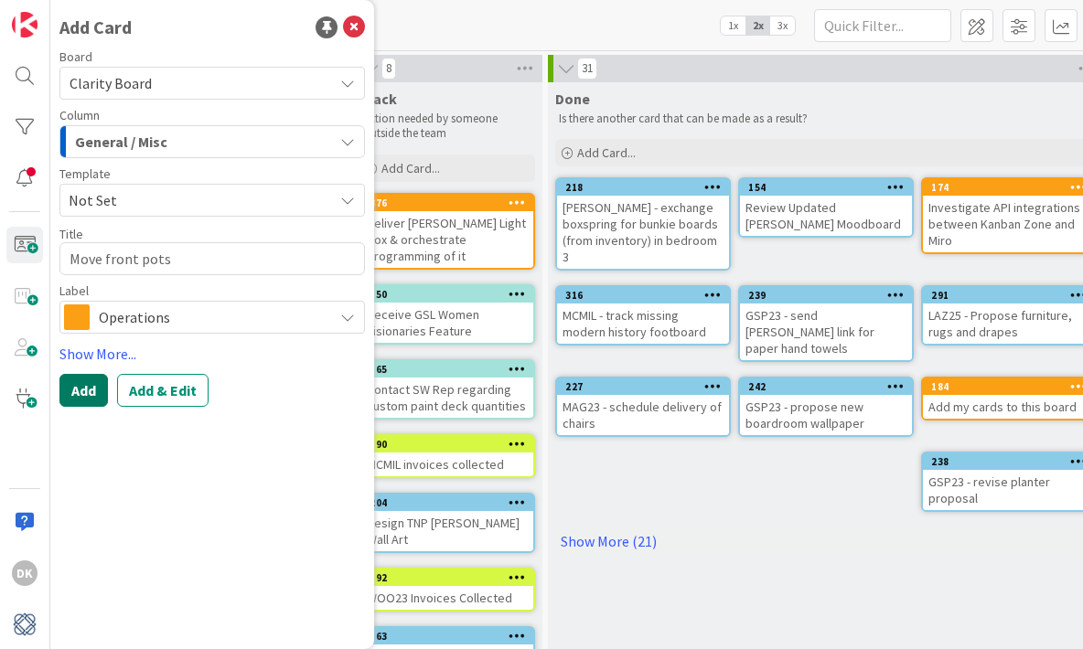
type textarea "Move front pots"
click at [82, 385] on button "Add" at bounding box center [83, 390] width 48 height 33
click at [353, 22] on icon at bounding box center [354, 27] width 22 height 22
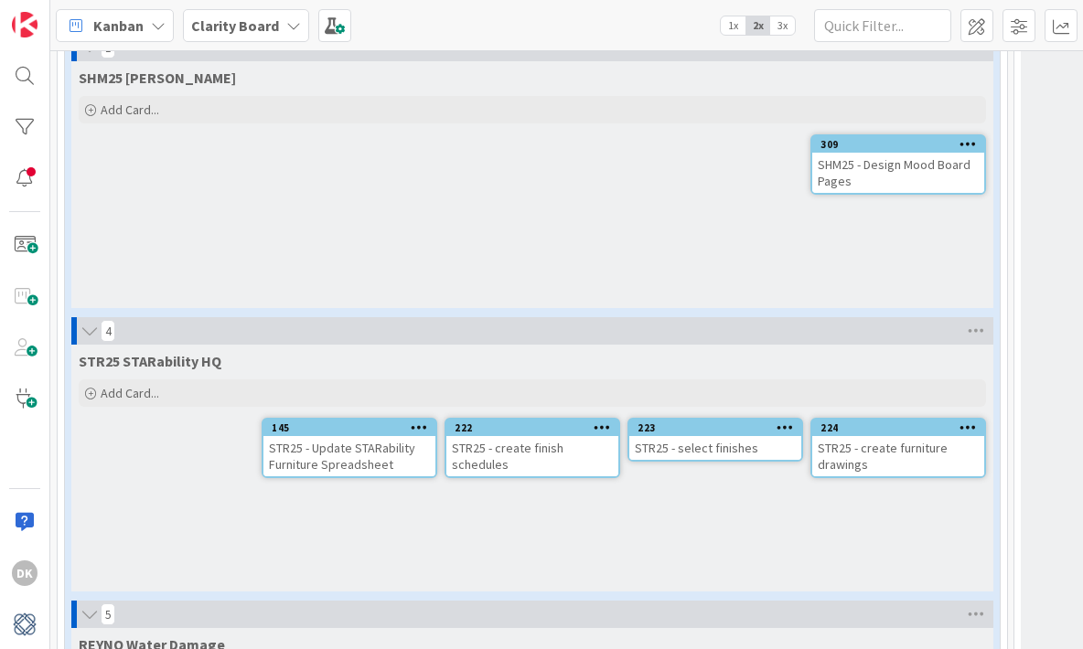
scroll to position [4400, 0]
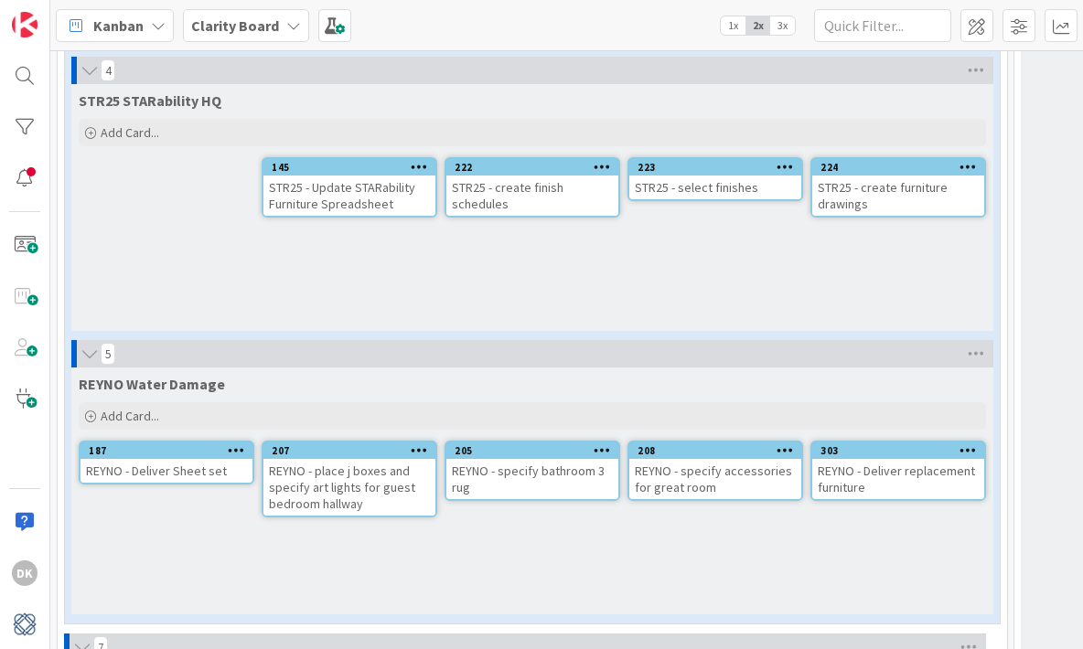
drag, startPoint x: 158, startPoint y: 276, endPoint x: 162, endPoint y: 208, distance: 68.7
